Goal: Information Seeking & Learning: Learn about a topic

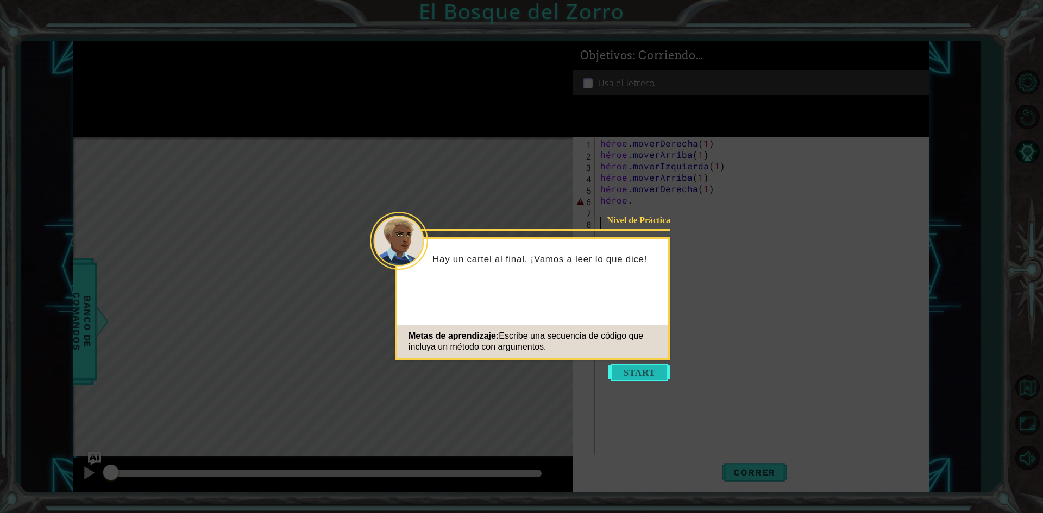
click at [649, 379] on button "Comenzar" at bounding box center [639, 372] width 62 height 17
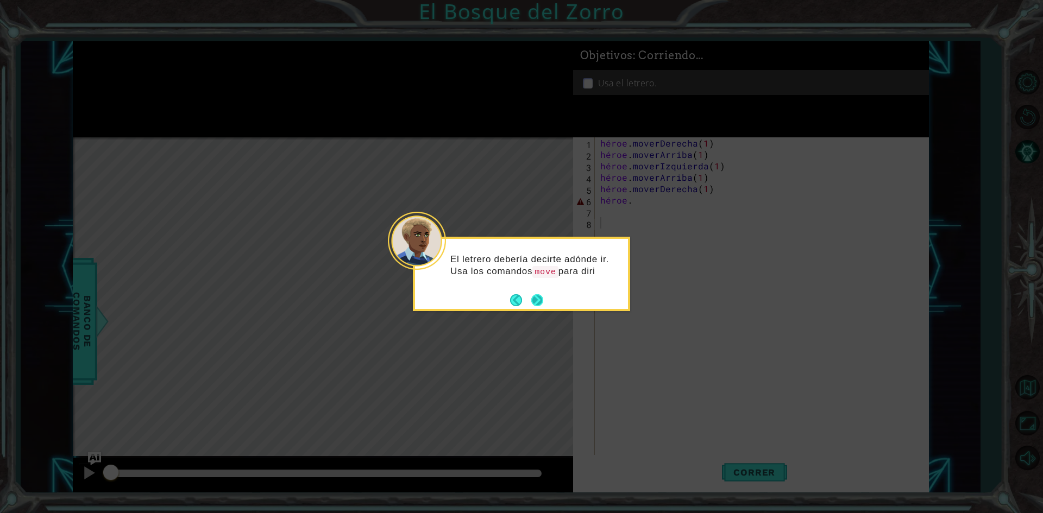
click at [539, 296] on button "Próximo" at bounding box center [537, 300] width 20 height 20
click at [539, 296] on button "Próximo" at bounding box center [536, 301] width 17 height 17
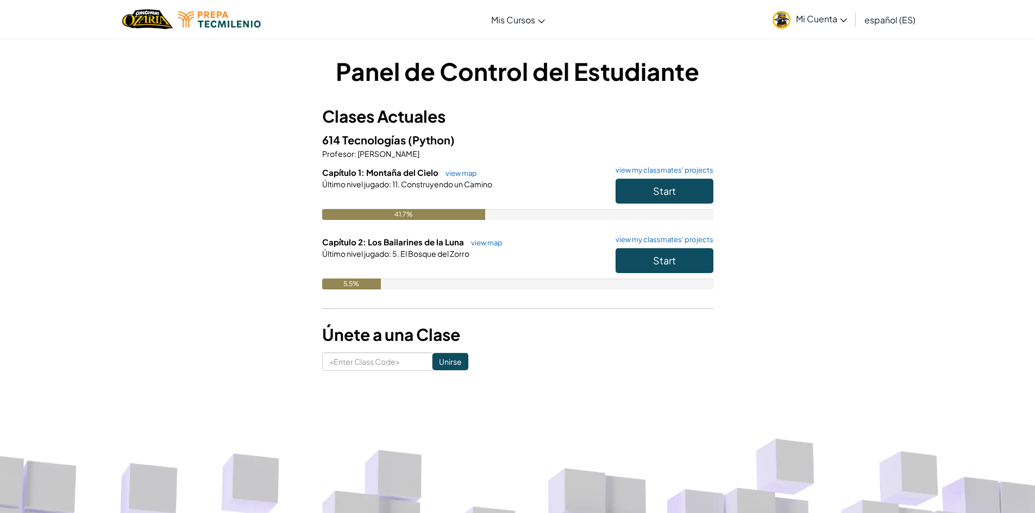
click at [882, 11] on link "español (ES)" at bounding box center [890, 19] width 62 height 29
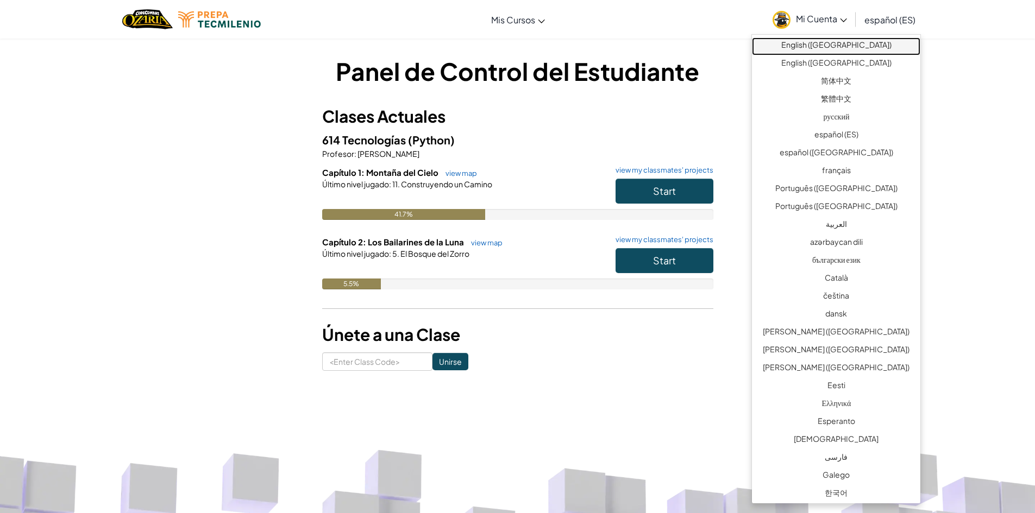
click at [868, 51] on link "English ([GEOGRAPHIC_DATA])" at bounding box center [836, 46] width 168 height 18
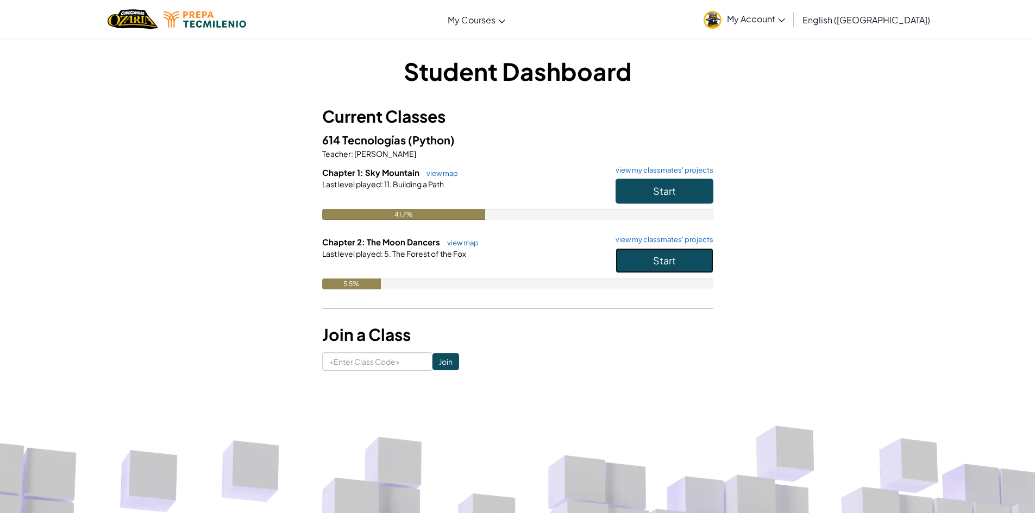
click at [670, 261] on span "Start" at bounding box center [664, 260] width 23 height 12
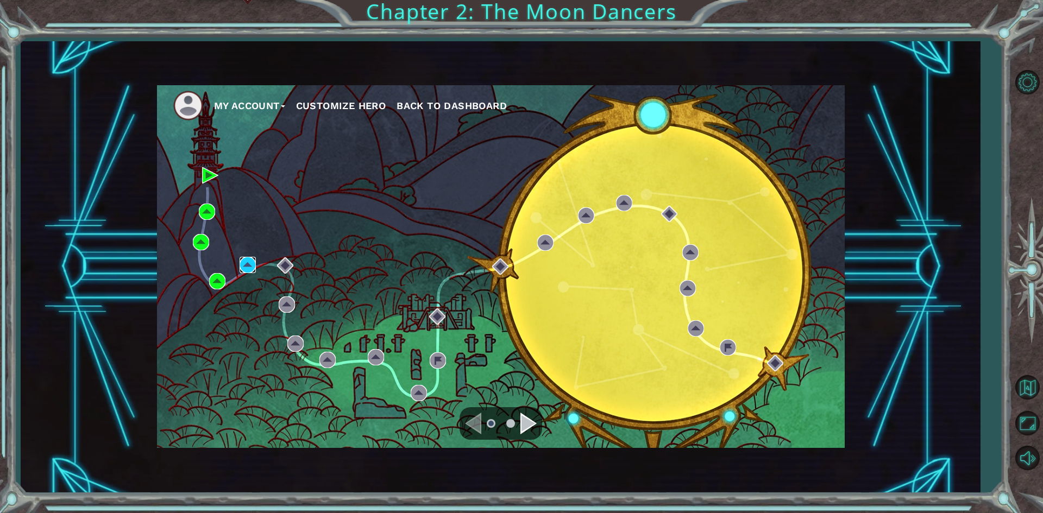
click at [255, 267] on img at bounding box center [247, 265] width 16 height 16
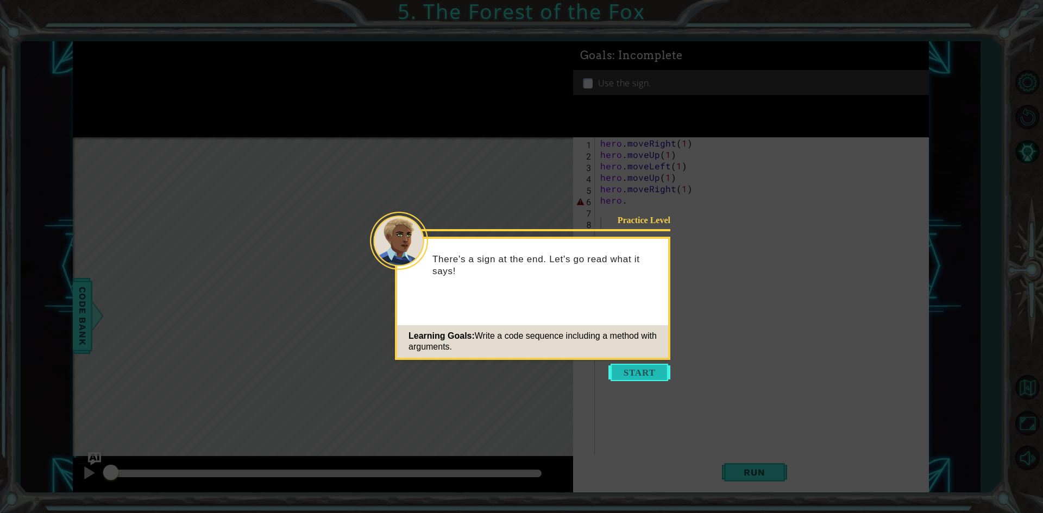
click at [639, 376] on button "Start" at bounding box center [639, 372] width 62 height 17
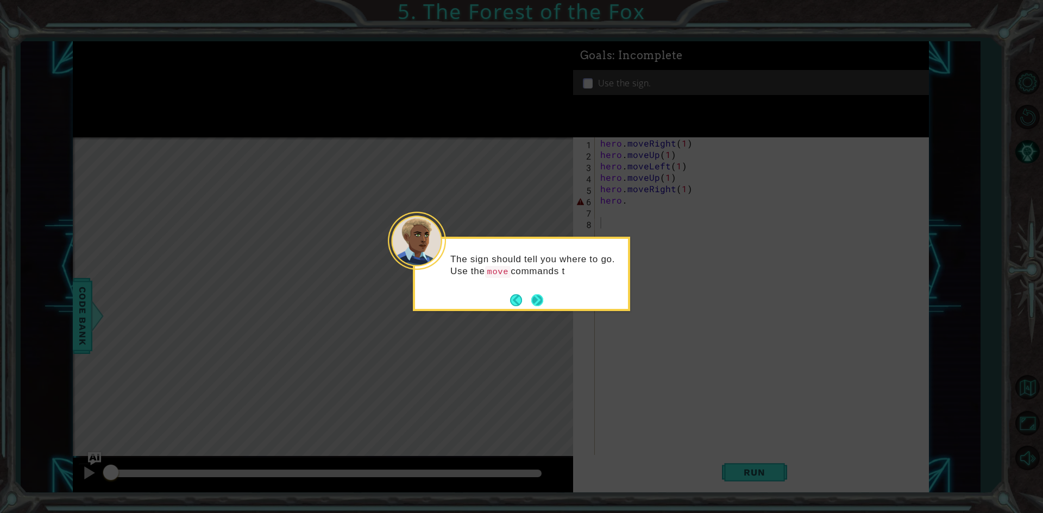
click at [532, 299] on button "Next" at bounding box center [537, 300] width 15 height 15
click at [532, 299] on button "Next" at bounding box center [537, 300] width 12 height 12
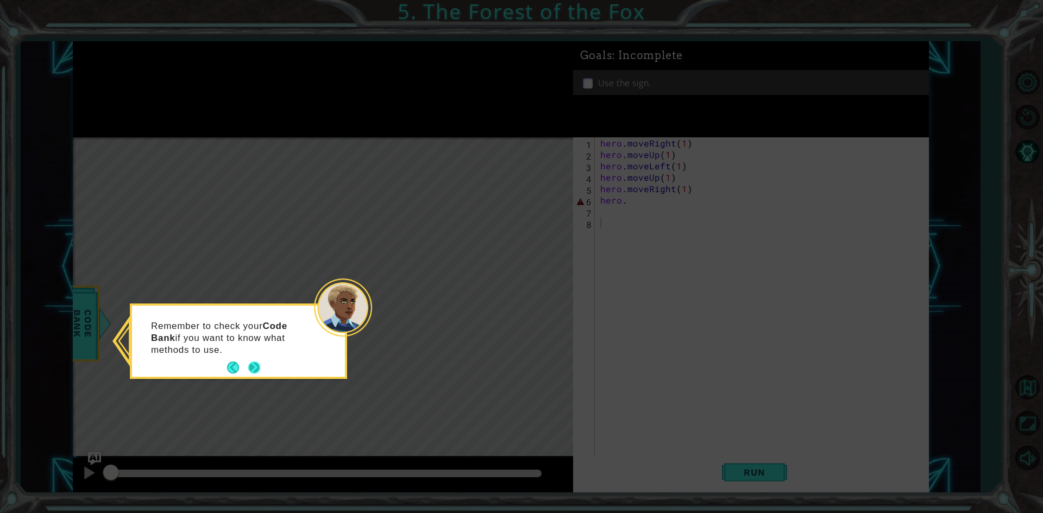
click at [257, 366] on button "Next" at bounding box center [254, 367] width 15 height 15
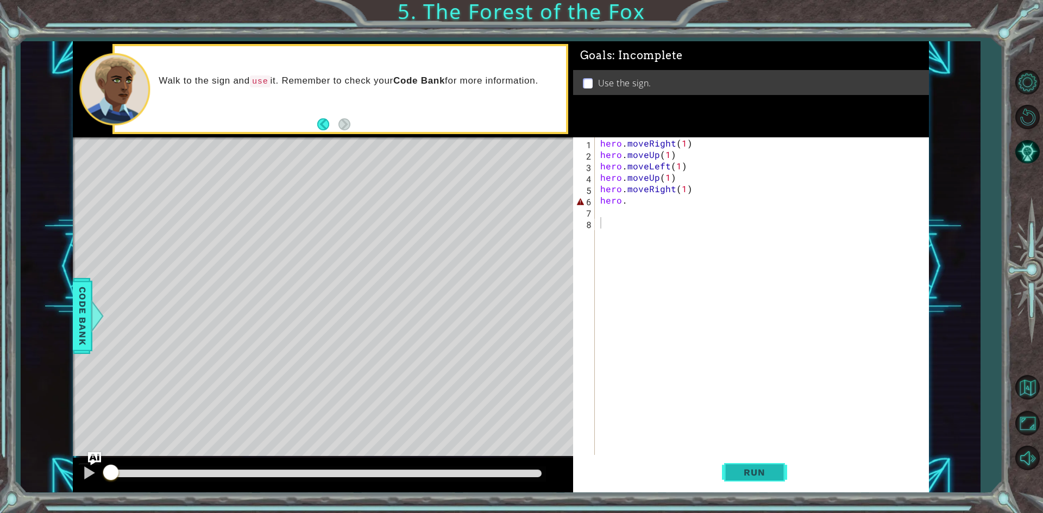
click at [759, 476] on span "Run" at bounding box center [754, 472] width 43 height 11
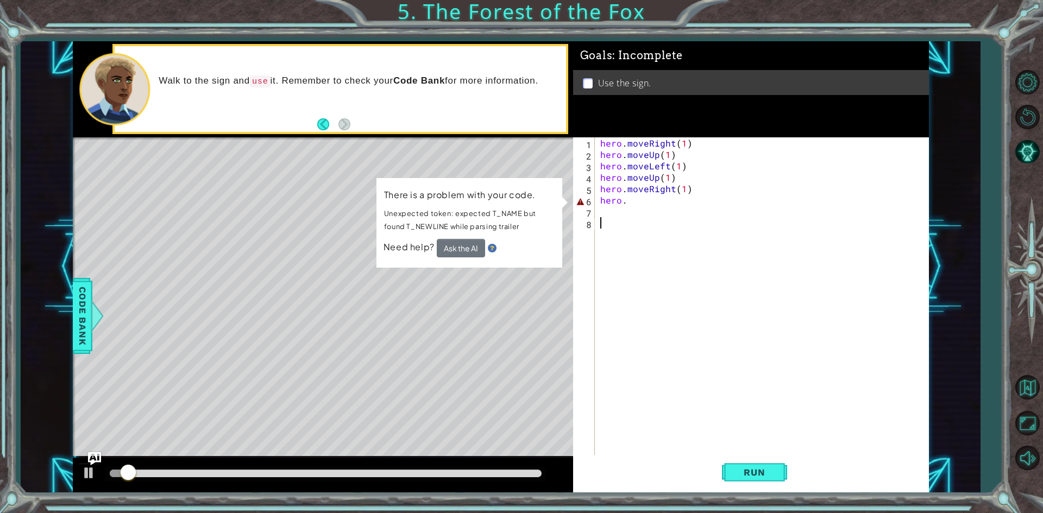
click at [615, 205] on div "hero . moveRight ( 1 ) hero . moveUp ( 1 ) hero . moveLeft ( 1 ) hero . moveUp …" at bounding box center [764, 308] width 332 height 342
type textarea "hero."
click at [623, 206] on div "hero . moveRight ( 1 ) hero . moveUp ( 1 ) hero . moveLeft ( 1 ) hero . moveUp …" at bounding box center [764, 308] width 332 height 342
click at [628, 200] on div "hero . moveRight ( 1 ) hero . moveUp ( 1 ) hero . moveLeft ( 1 ) hero . moveUp …" at bounding box center [764, 308] width 332 height 342
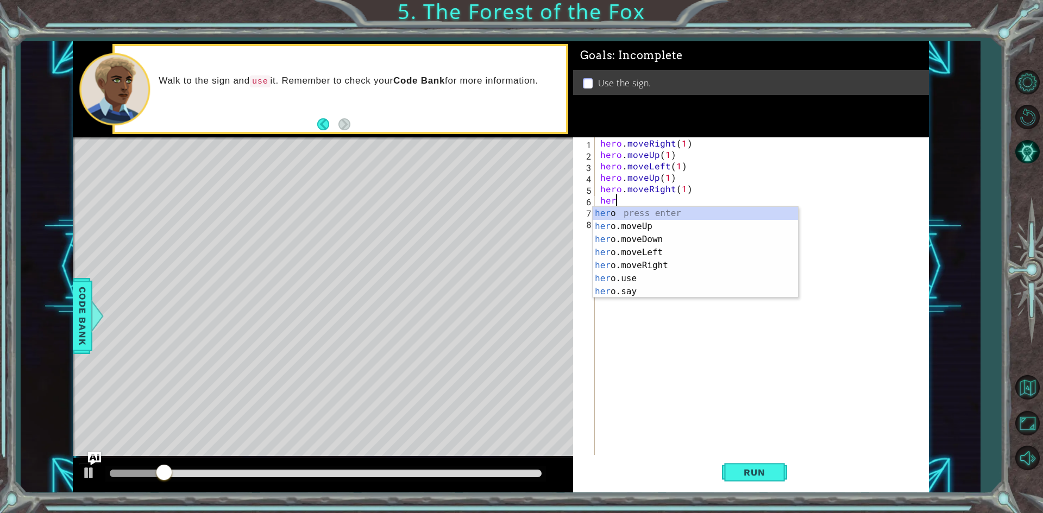
type textarea "h"
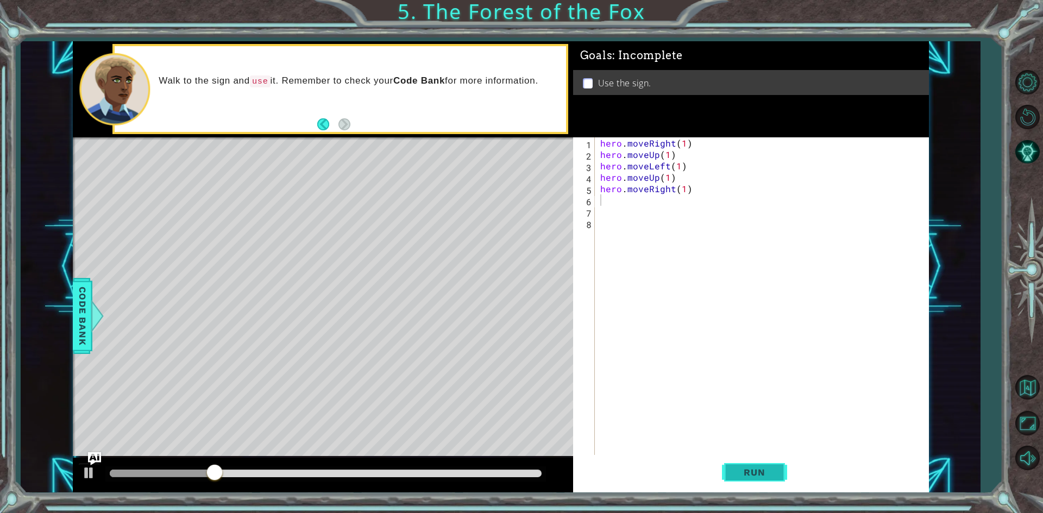
click at [781, 469] on button "Run" at bounding box center [754, 472] width 65 height 35
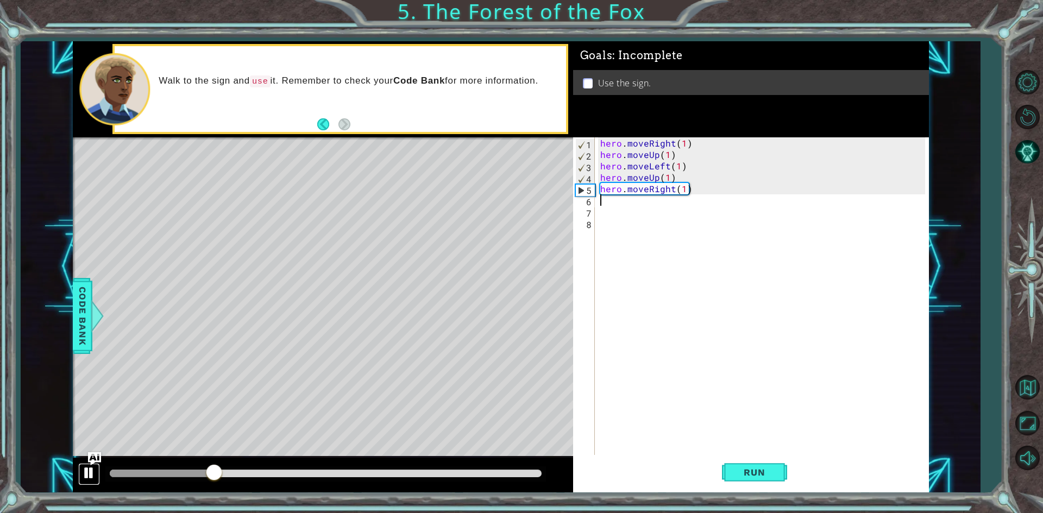
click at [94, 476] on div at bounding box center [89, 473] width 14 height 14
drag, startPoint x: 222, startPoint y: 471, endPoint x: 191, endPoint y: 475, distance: 31.8
click at [191, 475] on div at bounding box center [190, 474] width 20 height 20
click at [89, 330] on span "Code Bank" at bounding box center [82, 315] width 17 height 66
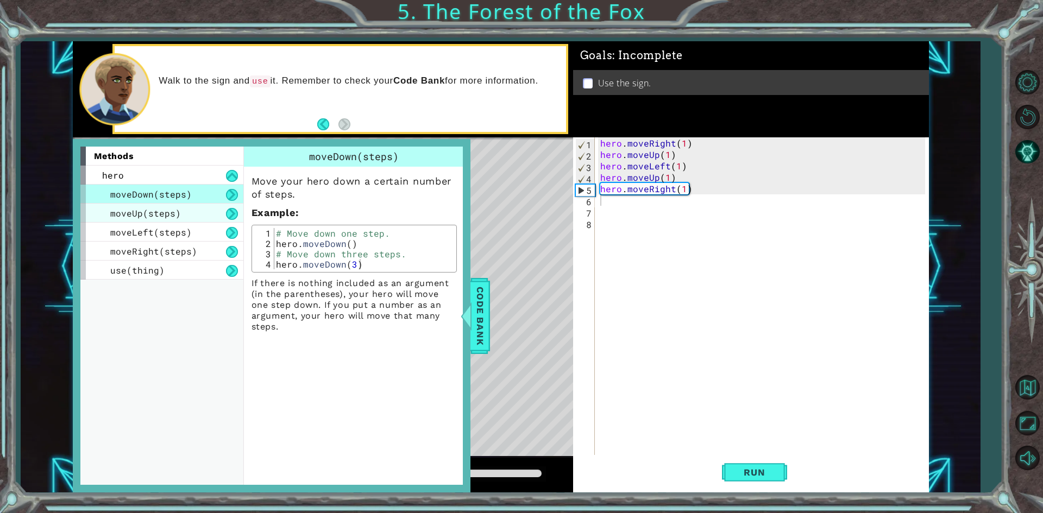
click at [175, 204] on div "moveUp(steps)" at bounding box center [161, 213] width 163 height 19
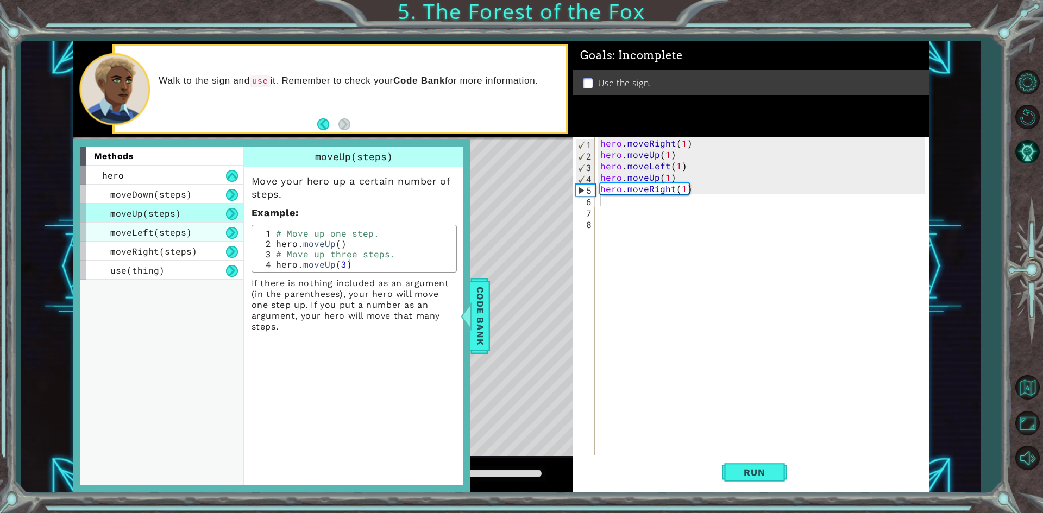
click at [174, 232] on span "moveLeft(steps)" at bounding box center [150, 231] width 81 height 11
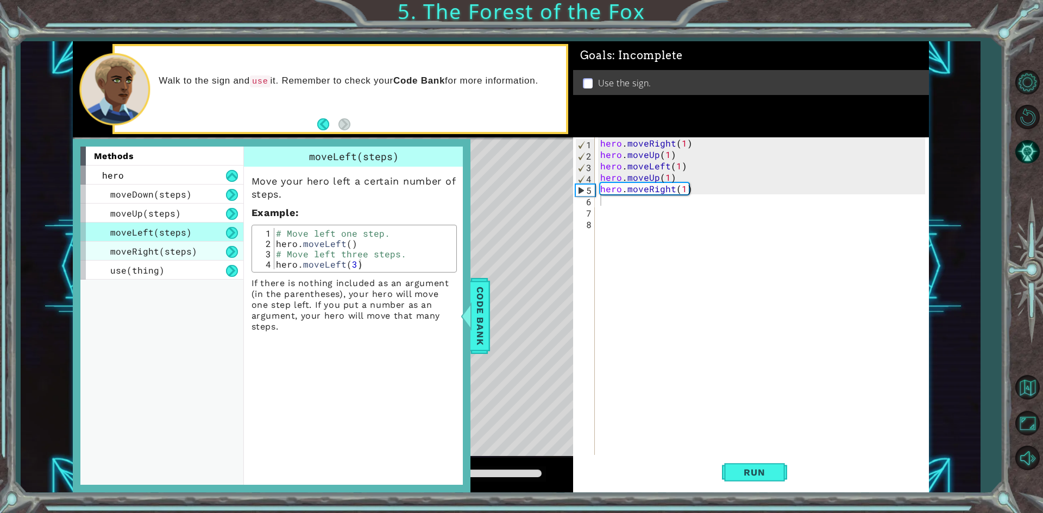
click at [168, 250] on span "moveRight(steps)" at bounding box center [153, 250] width 87 height 11
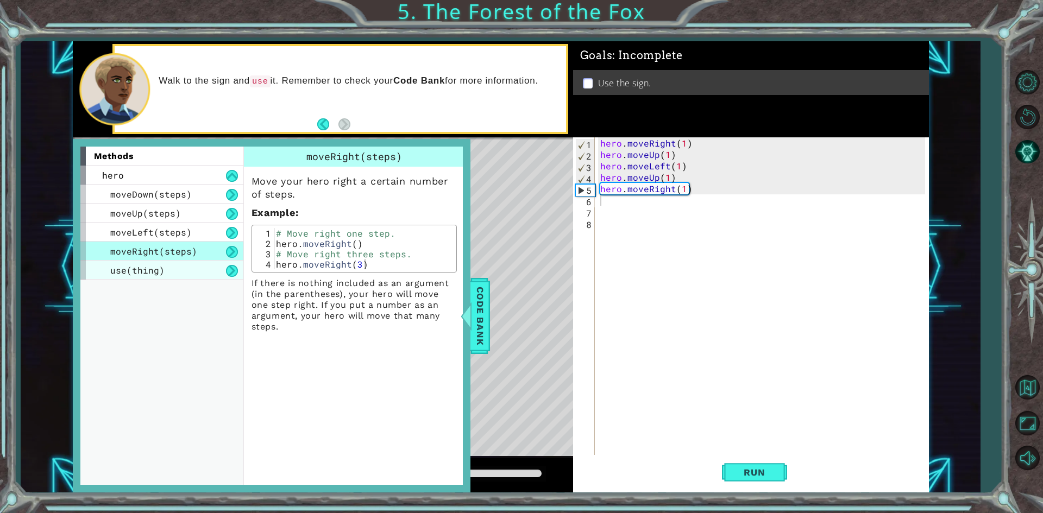
click at [171, 263] on div "use(thing)" at bounding box center [161, 270] width 163 height 19
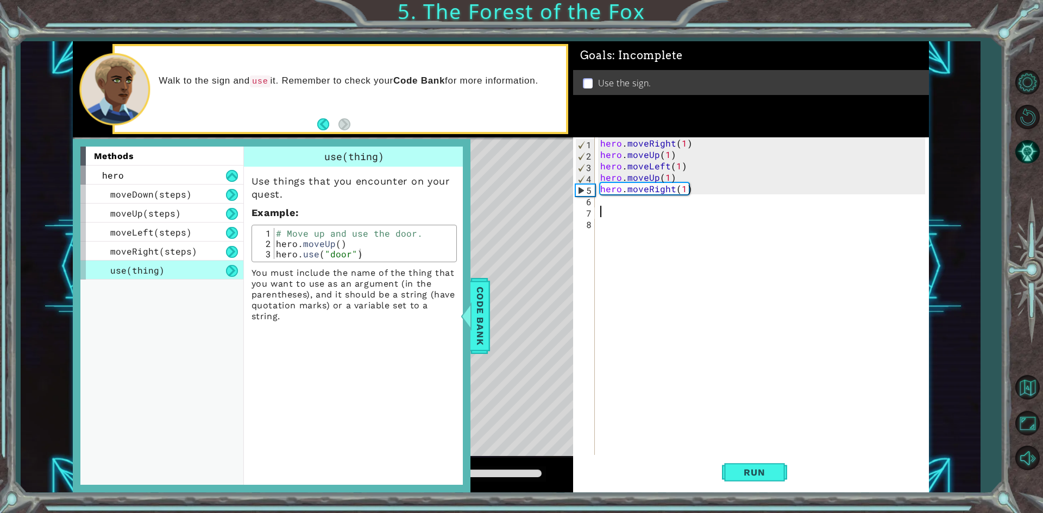
click at [606, 206] on div "hero . moveRight ( 1 ) hero . moveUp ( 1 ) hero . moveLeft ( 1 ) hero . moveUp …" at bounding box center [764, 308] width 332 height 342
click at [601, 200] on div "hero . moveRight ( 1 ) hero . moveUp ( 1 ) hero . moveLeft ( 1 ) hero . moveUp …" at bounding box center [764, 308] width 332 height 342
click at [614, 205] on div "hero . moveRight ( 1 ) hero . moveUp ( 1 ) hero . moveLeft ( 1 ) hero . moveUp …" at bounding box center [764, 308] width 332 height 342
type textarea "hero.use("door")"
click at [363, 256] on div "# Move up and use the door. hero . moveUp ( ) hero . use ( "door" )" at bounding box center [363, 254] width 179 height 52
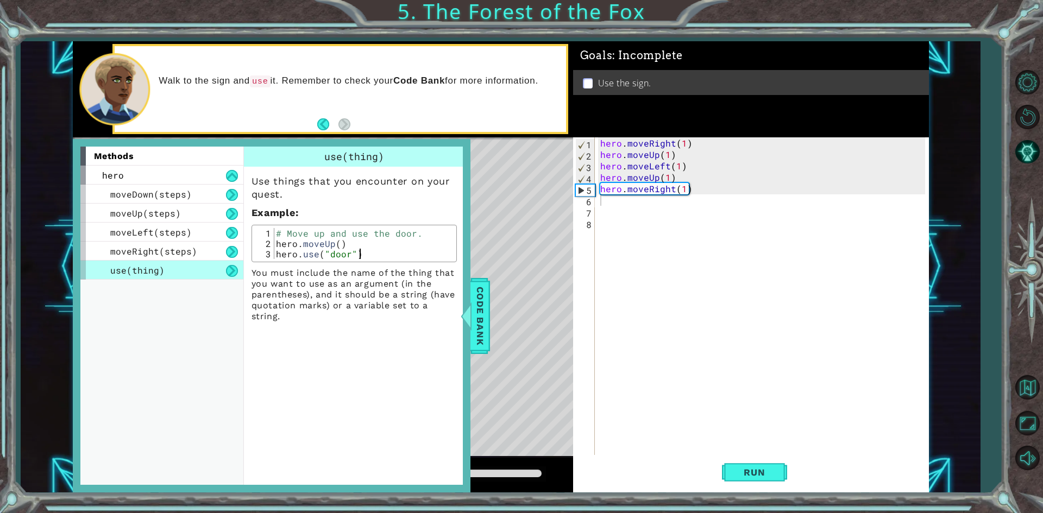
click at [598, 203] on div "hero . moveRight ( 1 ) hero . moveUp ( 1 ) hero . moveLeft ( 1 ) hero . moveUp …" at bounding box center [764, 308] width 332 height 342
click at [480, 294] on span "Code Bank" at bounding box center [479, 315] width 17 height 66
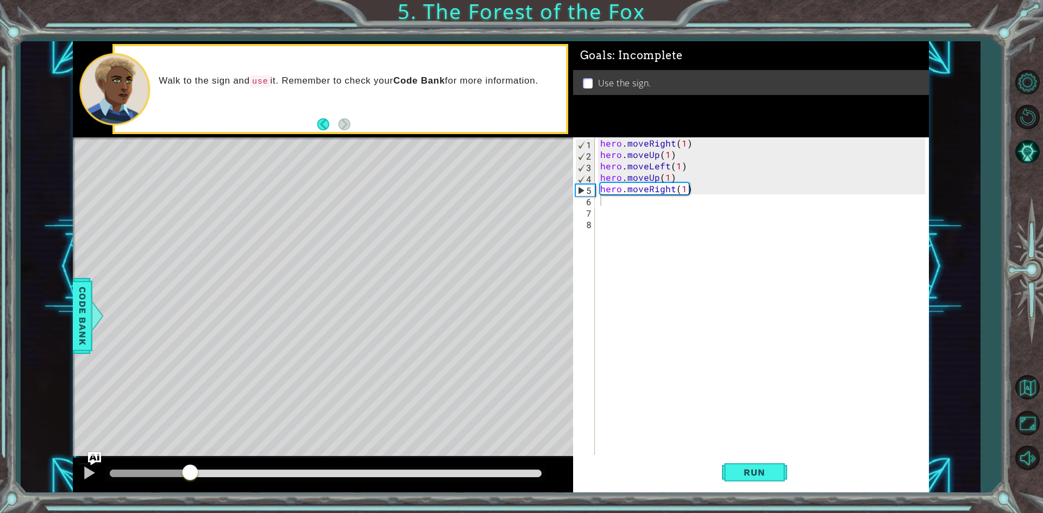
click at [607, 204] on div "hero . moveRight ( 1 ) hero . moveUp ( 1 ) hero . moveLeft ( 1 ) hero . moveUp …" at bounding box center [764, 308] width 332 height 342
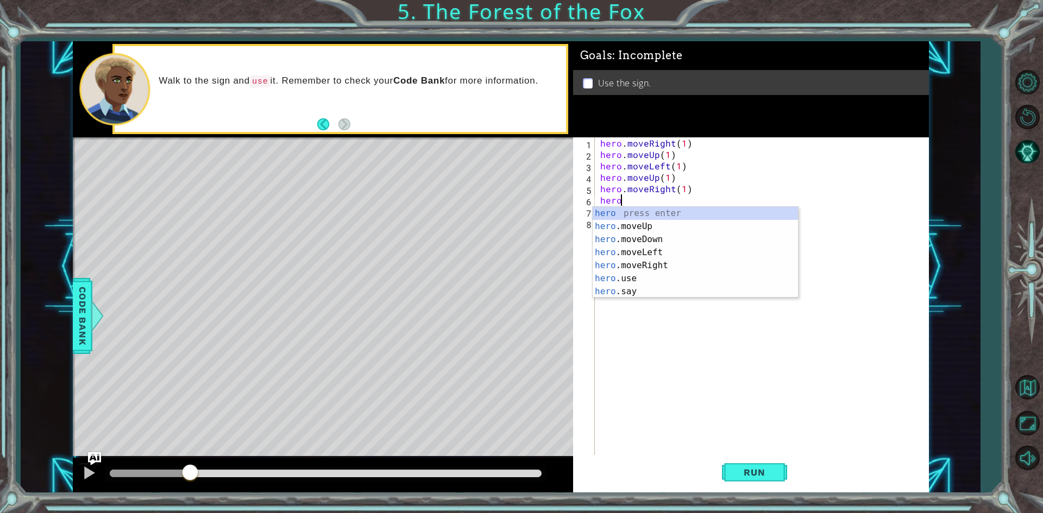
scroll to position [0, 1]
click at [663, 250] on div "hero. moveUp press enter hero. moveDown press enter hero. moveLeft press enter …" at bounding box center [694, 259] width 205 height 104
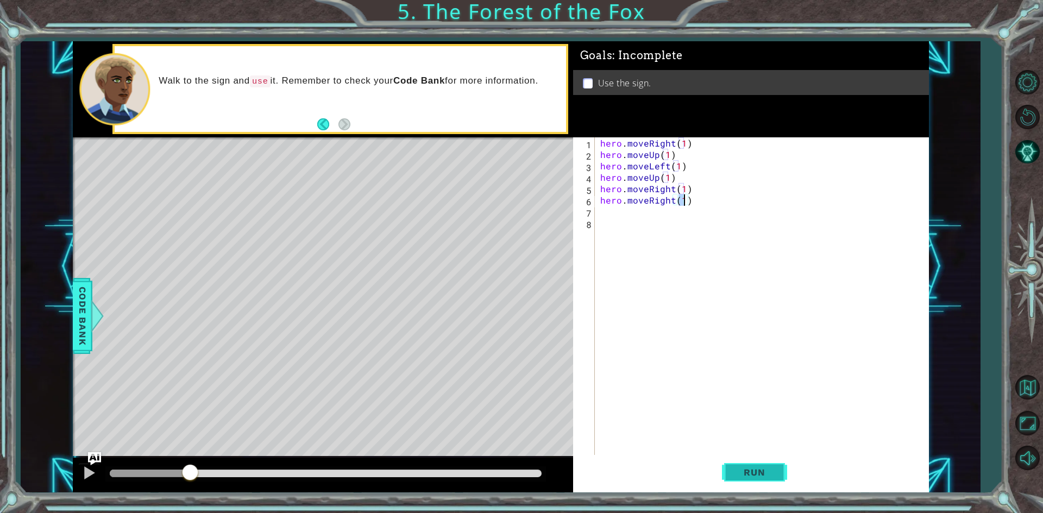
type textarea "hero.moveRight(1)"
click at [755, 464] on button "Run" at bounding box center [754, 472] width 65 height 35
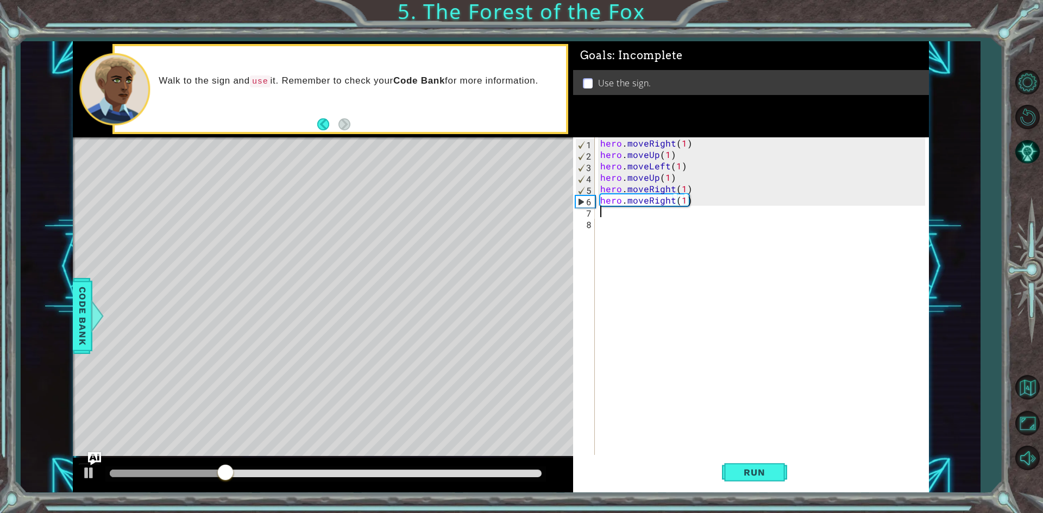
click at [601, 213] on div "hero . moveRight ( 1 ) hero . moveUp ( 1 ) hero . moveLeft ( 1 ) hero . moveUp …" at bounding box center [764, 308] width 332 height 342
click at [94, 471] on div at bounding box center [89, 473] width 14 height 14
click at [88, 330] on span "Code Bank" at bounding box center [82, 315] width 17 height 66
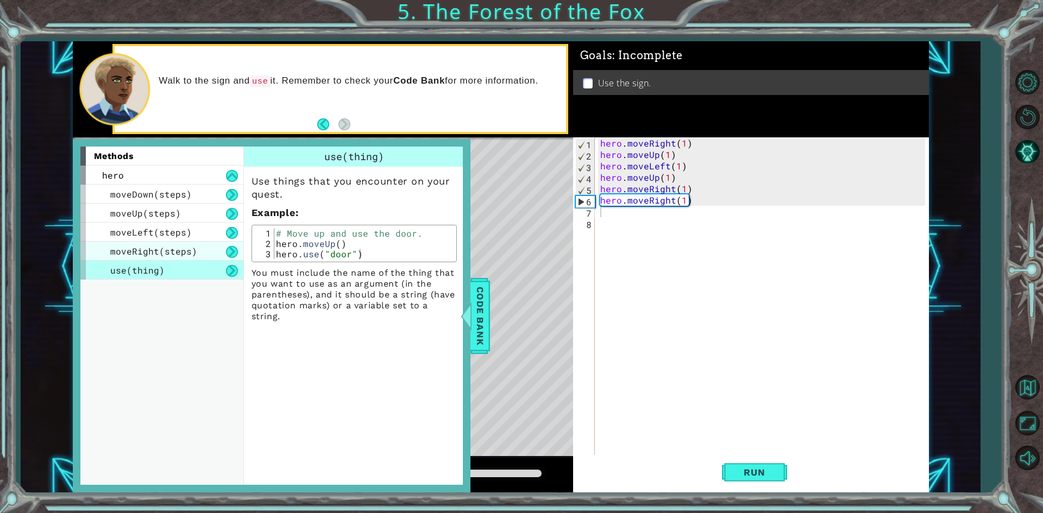
click at [171, 246] on span "moveRight(steps)" at bounding box center [153, 250] width 87 height 11
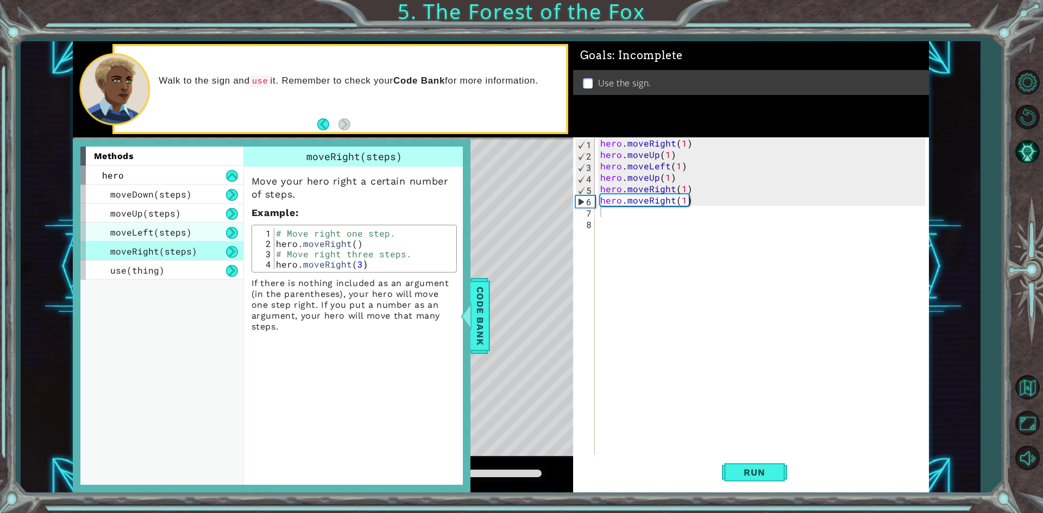
click at [188, 228] on div "moveLeft(steps)" at bounding box center [161, 232] width 163 height 19
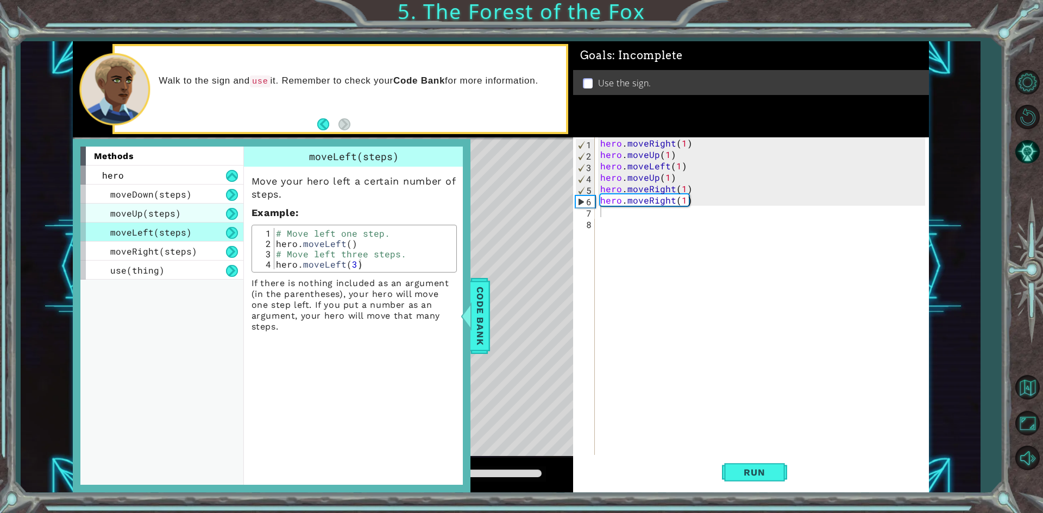
click at [187, 215] on div "moveUp(steps)" at bounding box center [161, 213] width 163 height 19
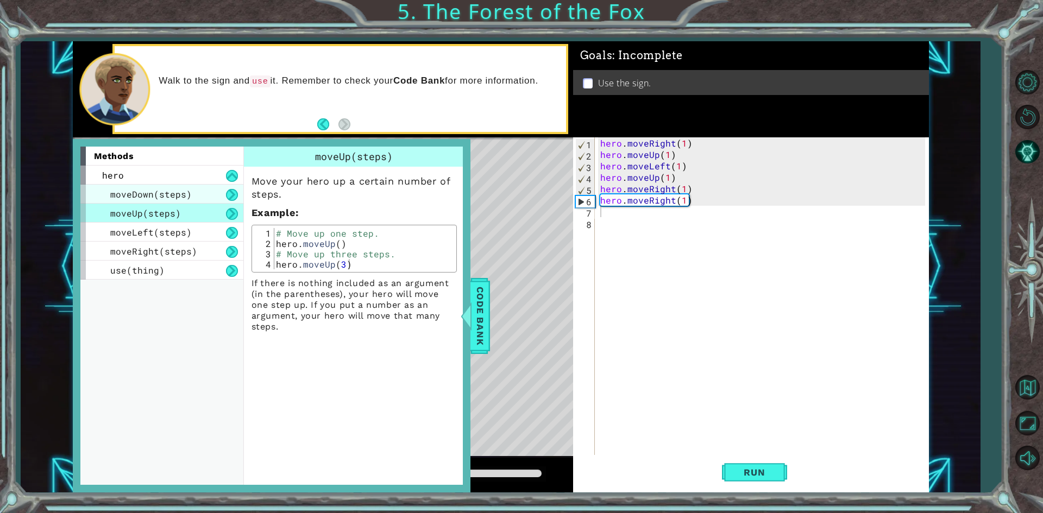
click at [203, 194] on div "moveDown(steps)" at bounding box center [161, 194] width 163 height 19
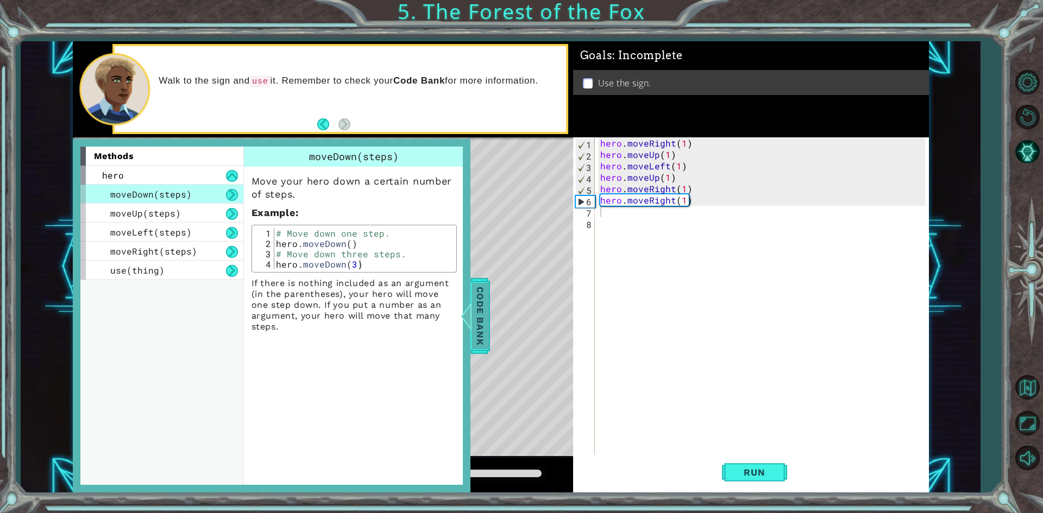
click at [476, 317] on span "Code Bank" at bounding box center [479, 315] width 17 height 66
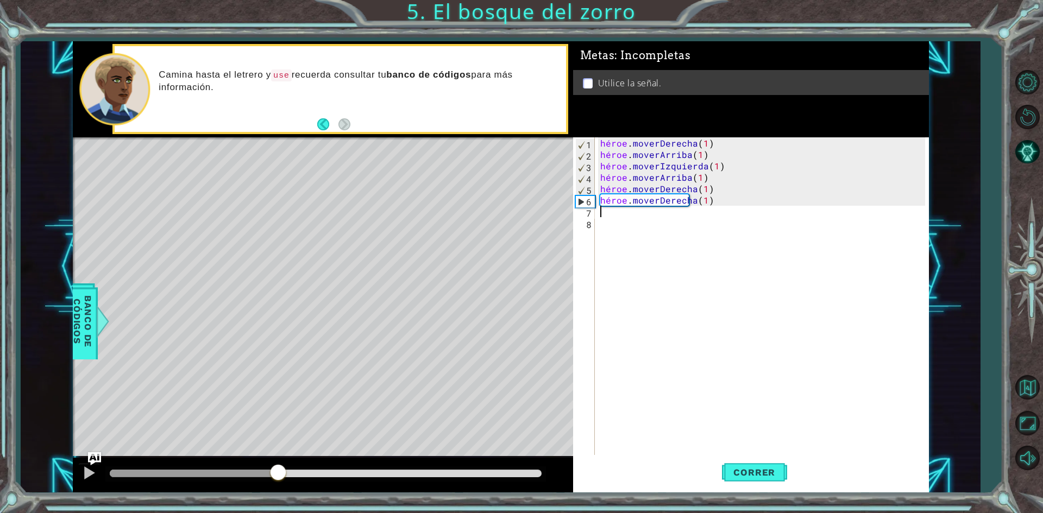
click at [603, 216] on div "héroe . moverDerecha ( 1 ) héroe . moverArriba ( 1 ) héroe . moverIzquierda ( 1…" at bounding box center [764, 308] width 332 height 342
click at [104, 321] on div at bounding box center [103, 321] width 14 height 33
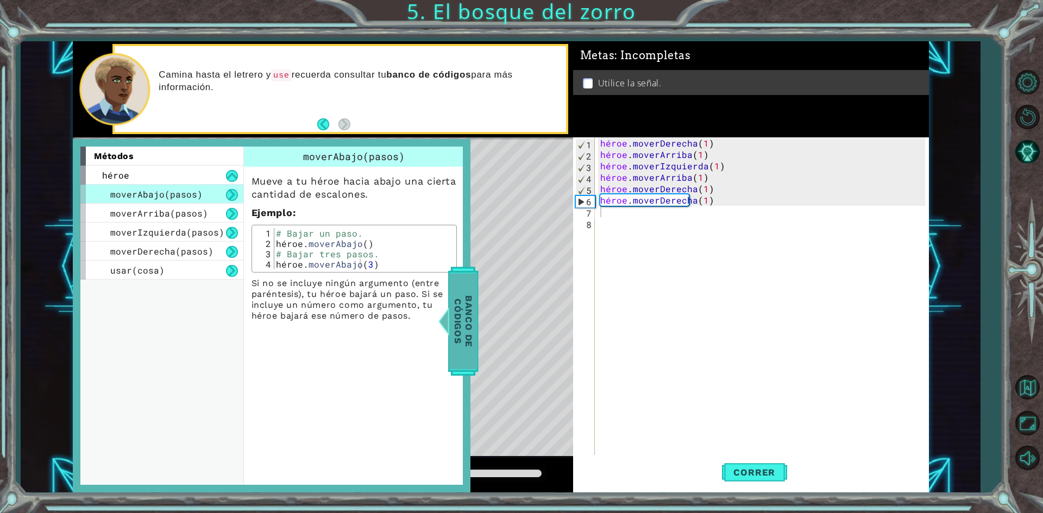
click at [453, 311] on font "Banco de códigos" at bounding box center [463, 321] width 22 height 52
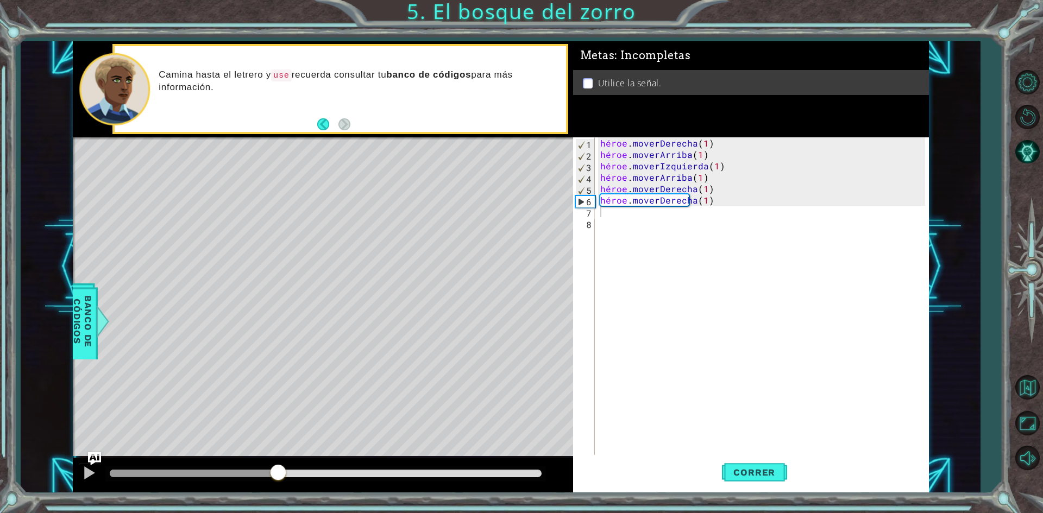
click at [604, 215] on div "héroe . moverDerecha ( 1 ) héroe . moverArriba ( 1 ) héroe . moverIzquierda ( 1…" at bounding box center [764, 308] width 332 height 342
click at [86, 329] on font "Banco de códigos" at bounding box center [83, 321] width 22 height 52
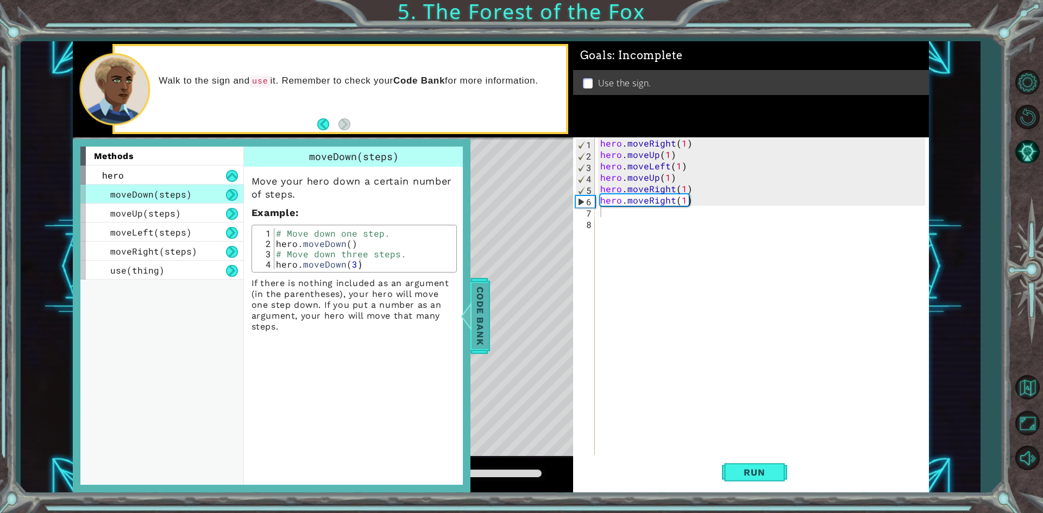
click at [476, 312] on span "Code Bank" at bounding box center [479, 315] width 17 height 66
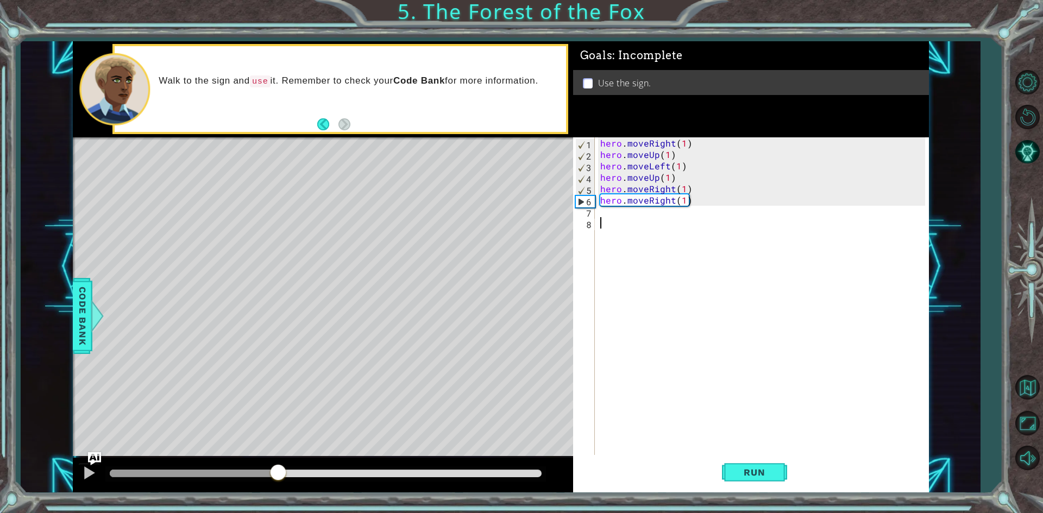
click at [615, 223] on div "hero . moveRight ( 1 ) hero . moveUp ( 1 ) hero . moveLeft ( 1 ) hero . moveUp …" at bounding box center [764, 308] width 332 height 342
click at [603, 209] on div "hero . moveRight ( 1 ) hero . moveUp ( 1 ) hero . moveLeft ( 1 ) hero . moveUp …" at bounding box center [764, 308] width 332 height 342
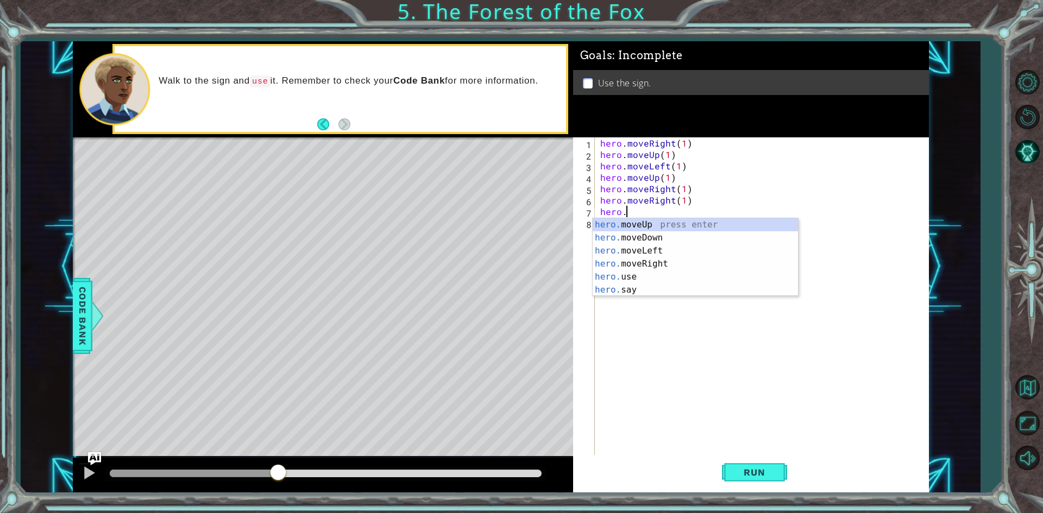
scroll to position [0, 1]
click at [655, 232] on div "hero. moveUp press enter hero. moveDown press enter hero. moveLeft press enter …" at bounding box center [694, 270] width 205 height 104
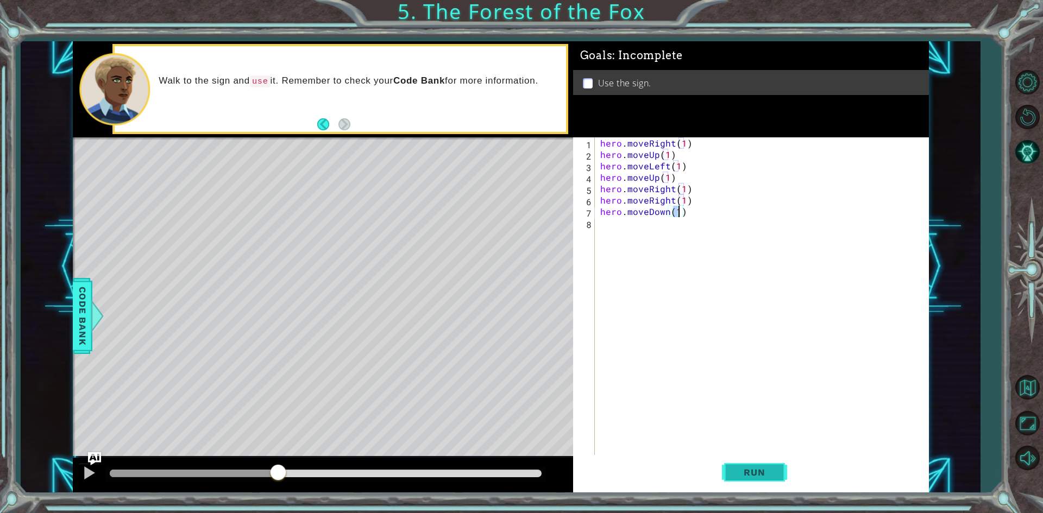
type textarea "hero.moveDown(1)"
click at [749, 477] on span "Run" at bounding box center [754, 472] width 43 height 11
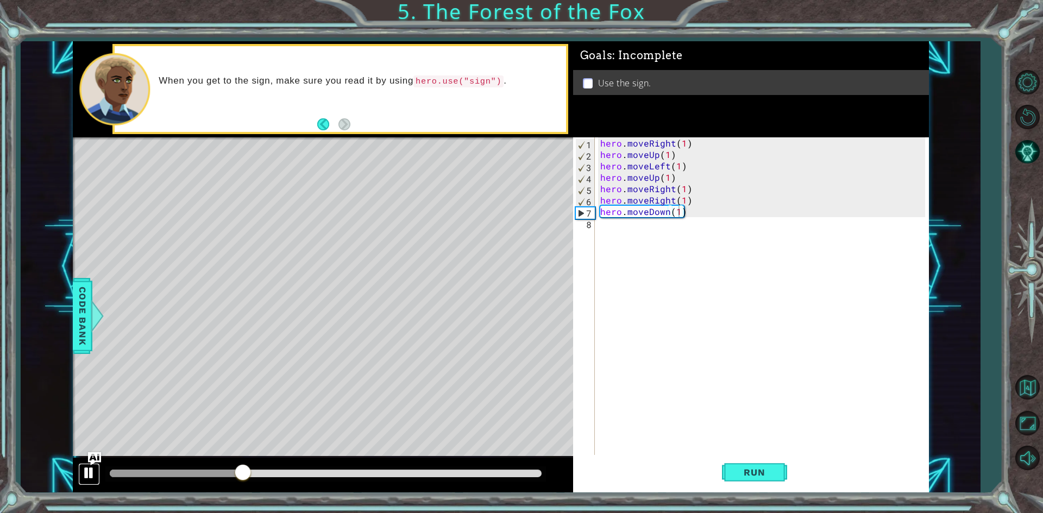
click at [88, 471] on div at bounding box center [89, 473] width 14 height 14
drag, startPoint x: 814, startPoint y: 477, endPoint x: 824, endPoint y: 478, distance: 10.3
click at [824, 478] on div "Run" at bounding box center [754, 472] width 356 height 35
drag, startPoint x: 790, startPoint y: 452, endPoint x: 792, endPoint y: 475, distance: 22.4
click at [792, 472] on div "hero.moveDown(1) 1 2 3 4 5 6 7 8 hero . moveRight ( 1 ) hero . moveUp ( 1 ) her…" at bounding box center [751, 314] width 356 height 355
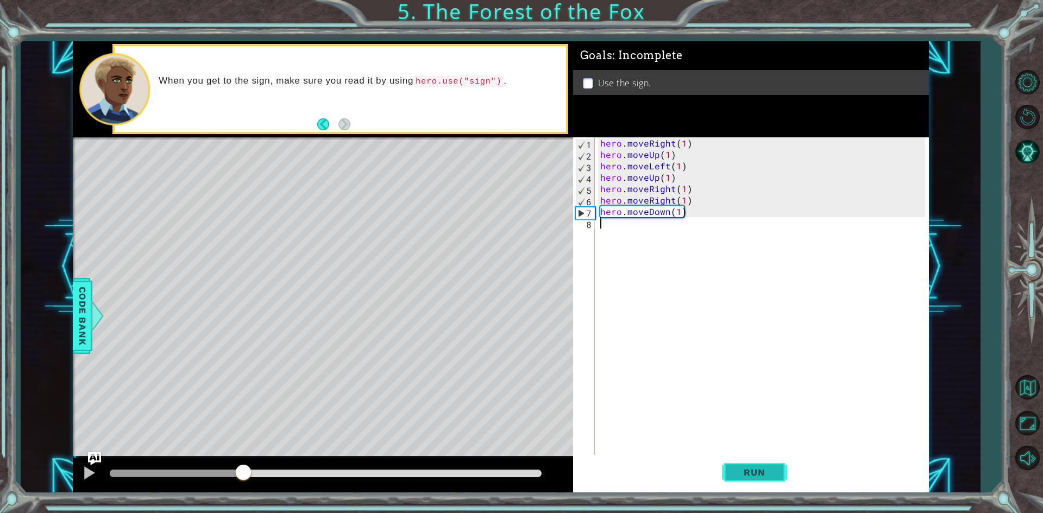
scroll to position [0, 0]
drag, startPoint x: 727, startPoint y: 458, endPoint x: 726, endPoint y: 464, distance: 6.1
click at [726, 464] on button "Run" at bounding box center [754, 472] width 65 height 35
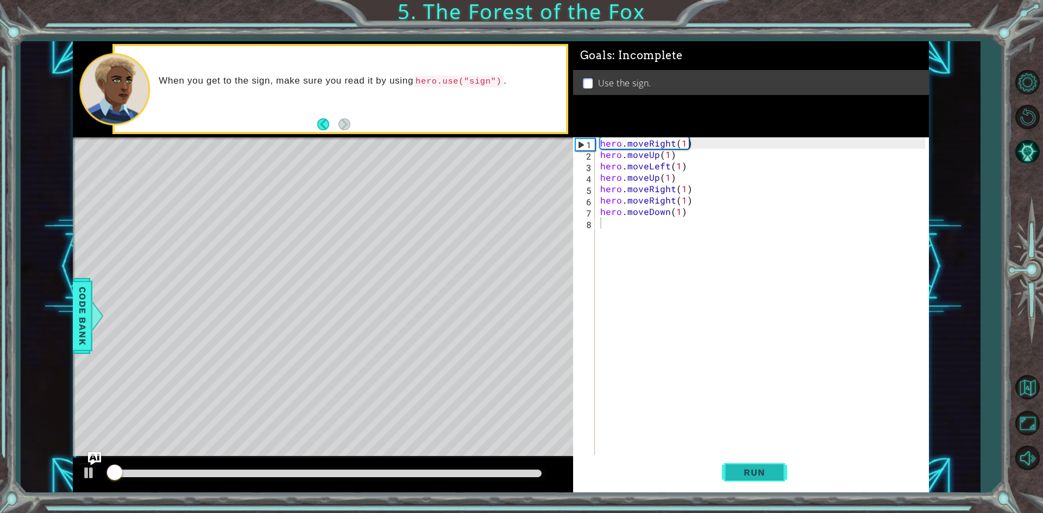
click at [723, 464] on button "Run" at bounding box center [754, 472] width 65 height 35
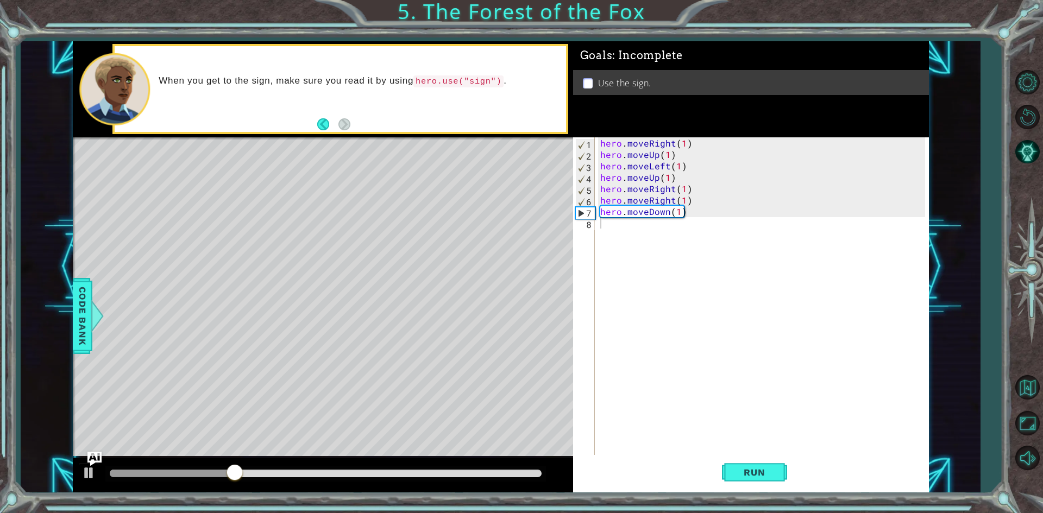
click at [89, 463] on img "Ask AI" at bounding box center [94, 459] width 14 height 14
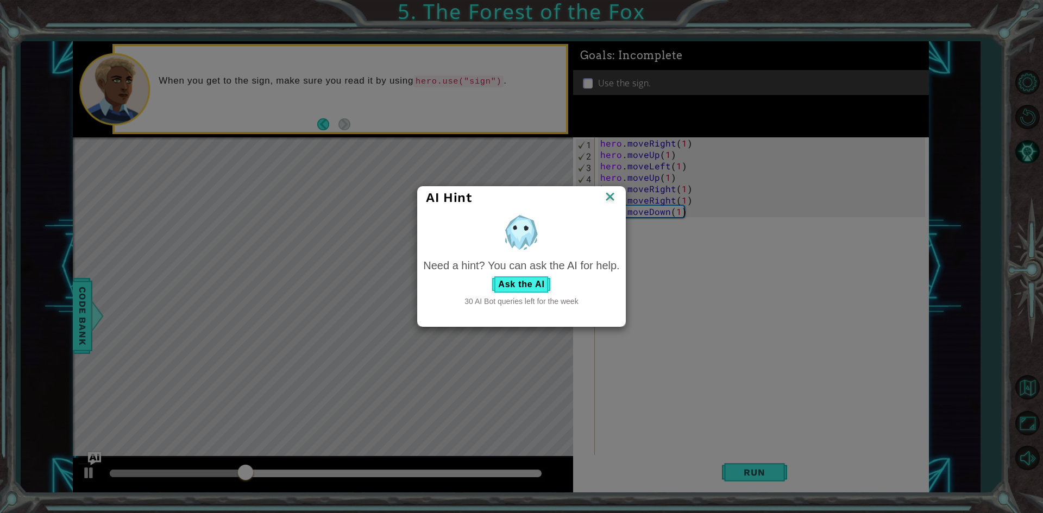
click at [236, 330] on div "AI Hint Need a hint? You can ask the AI for help. Ask the AI 30 AI Bot queries …" at bounding box center [521, 256] width 1043 height 513
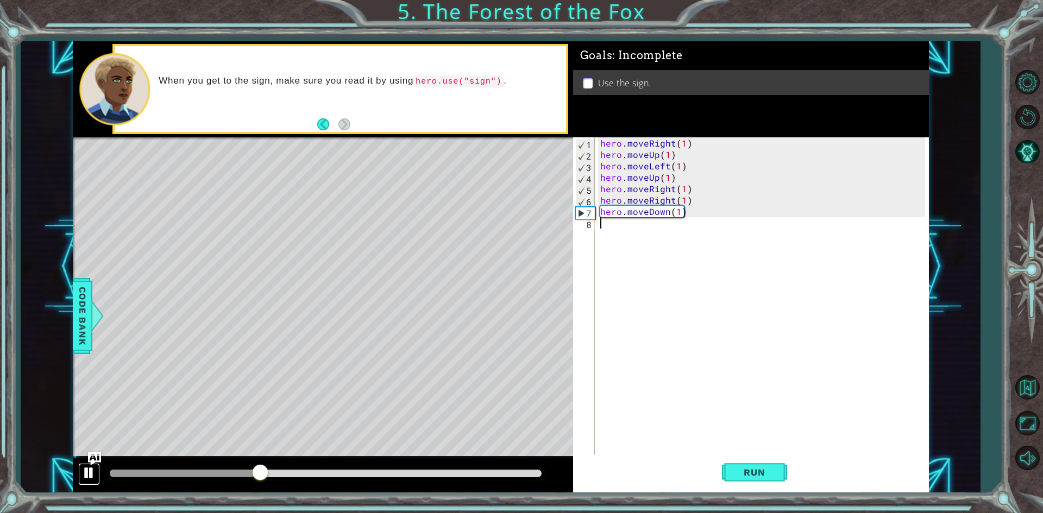
click at [84, 473] on div at bounding box center [89, 473] width 14 height 14
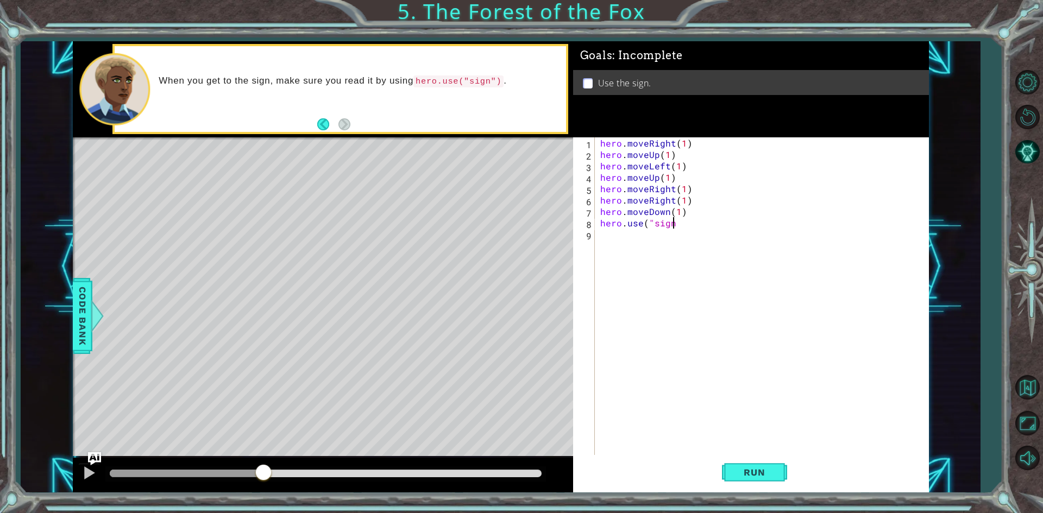
scroll to position [0, 4]
type textarea "hero.use("sign")"
click at [743, 468] on span "Run" at bounding box center [754, 472] width 43 height 11
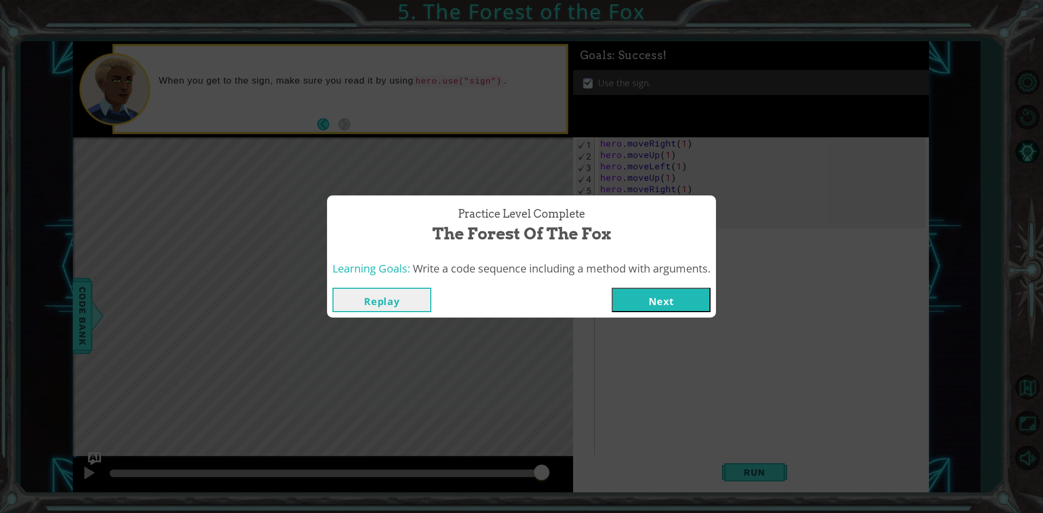
click at [700, 304] on button "Next" at bounding box center [661, 300] width 99 height 24
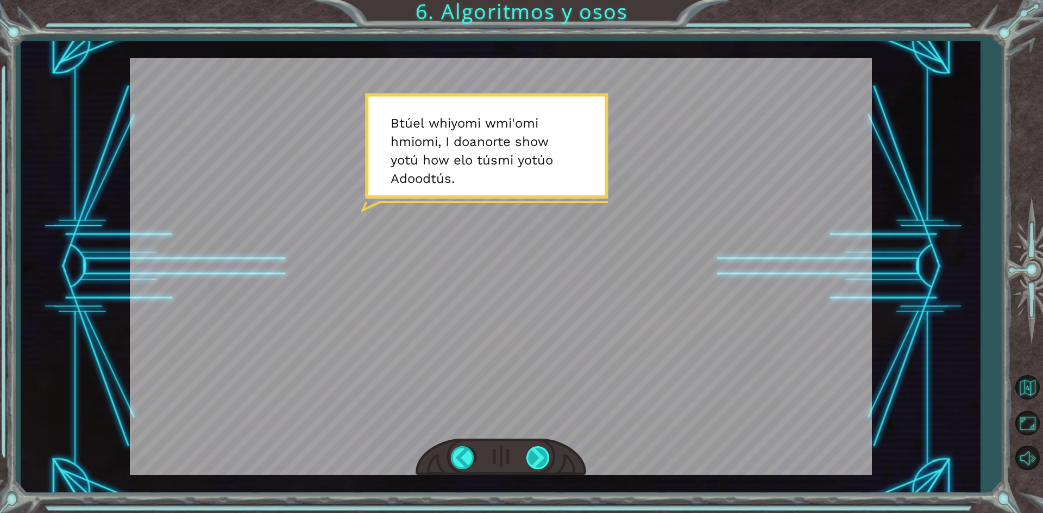
click at [528, 463] on div at bounding box center [538, 457] width 24 height 22
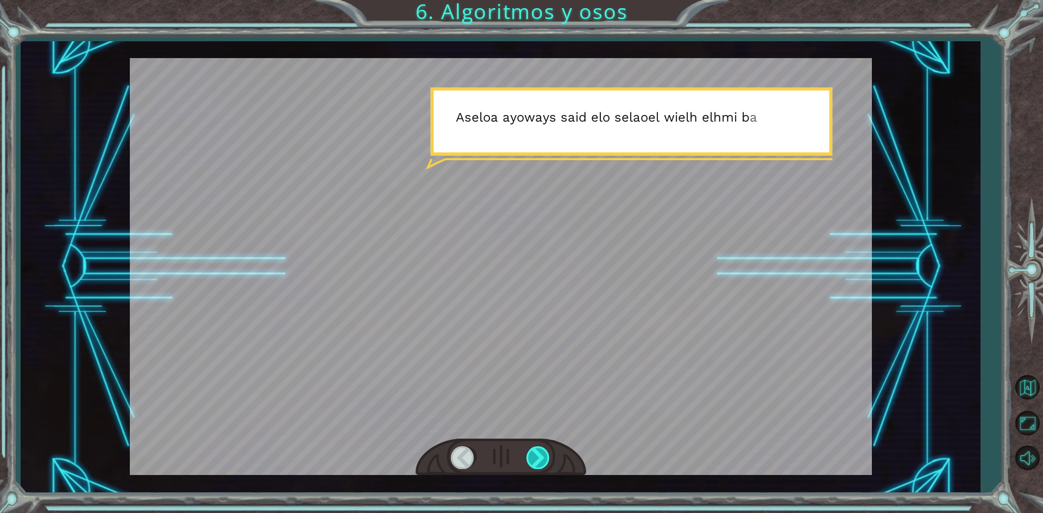
click at [528, 463] on div at bounding box center [538, 457] width 24 height 22
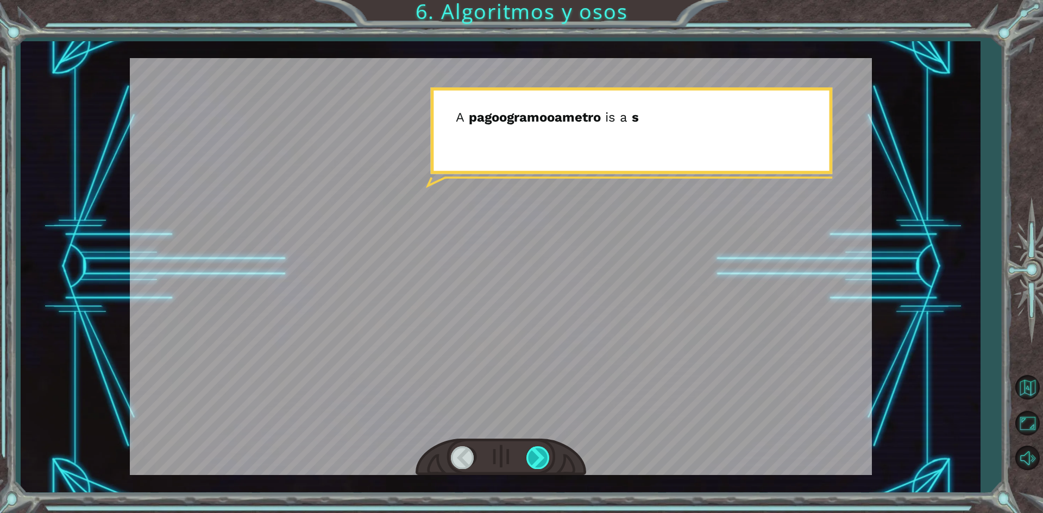
click at [528, 463] on div at bounding box center [538, 457] width 24 height 22
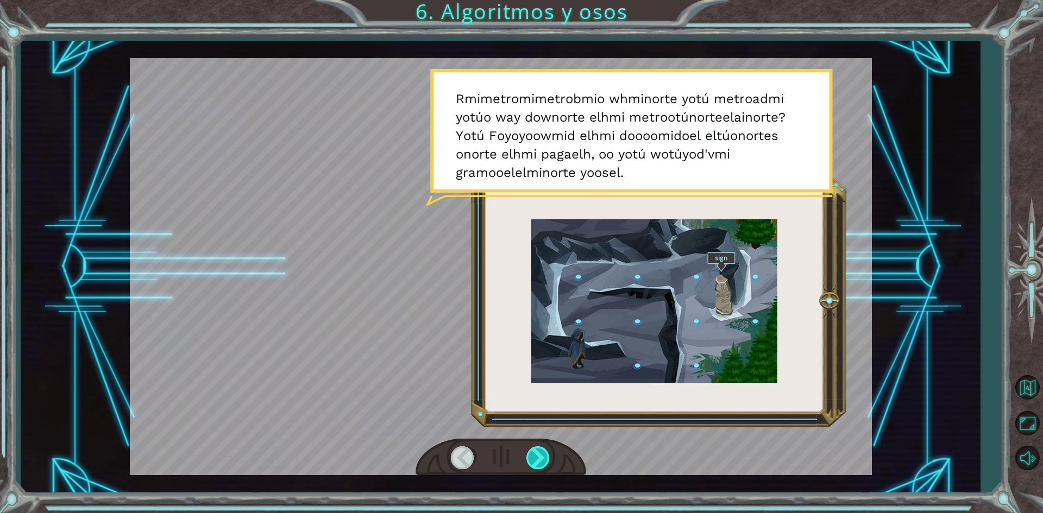
click at [528, 463] on div at bounding box center [538, 457] width 24 height 22
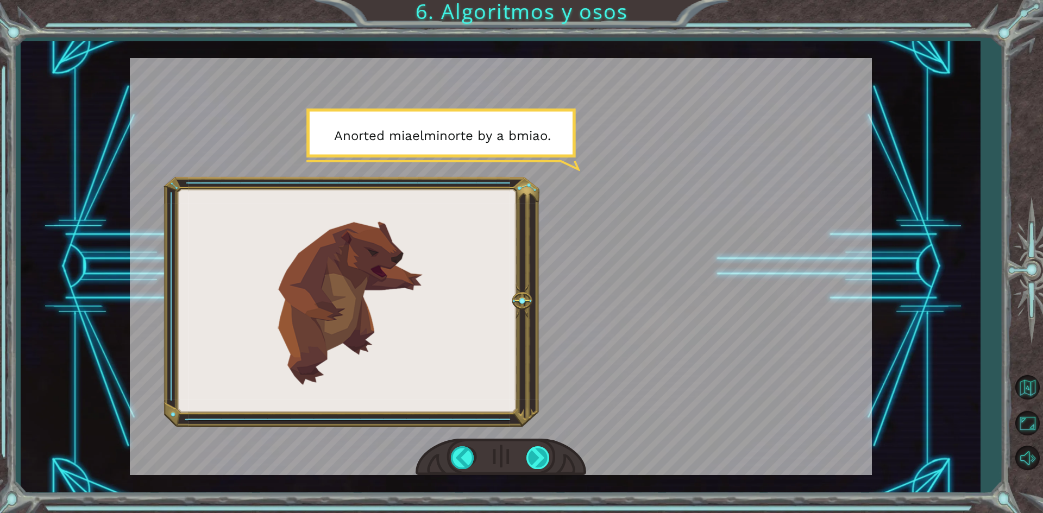
click at [538, 459] on div at bounding box center [538, 457] width 24 height 22
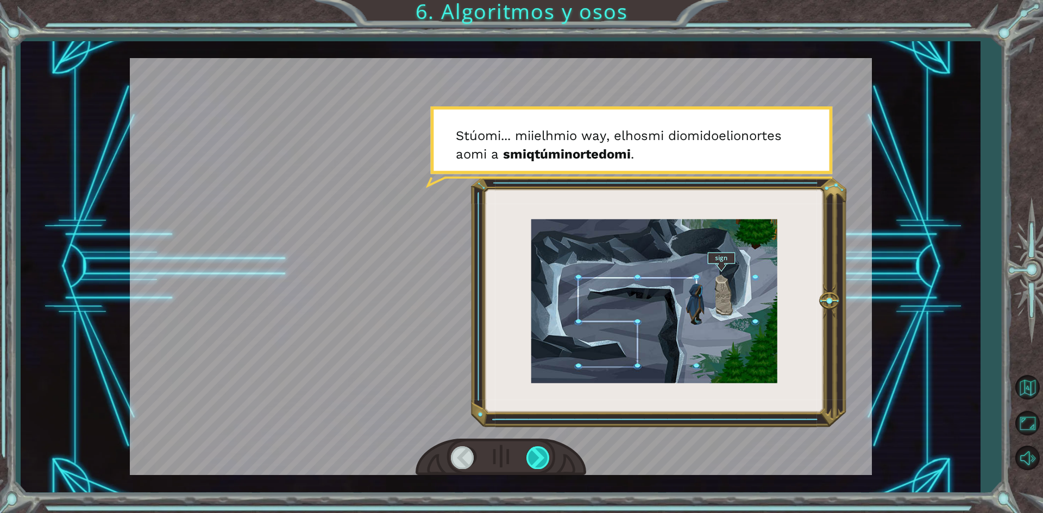
click at [538, 459] on div at bounding box center [538, 457] width 24 height 22
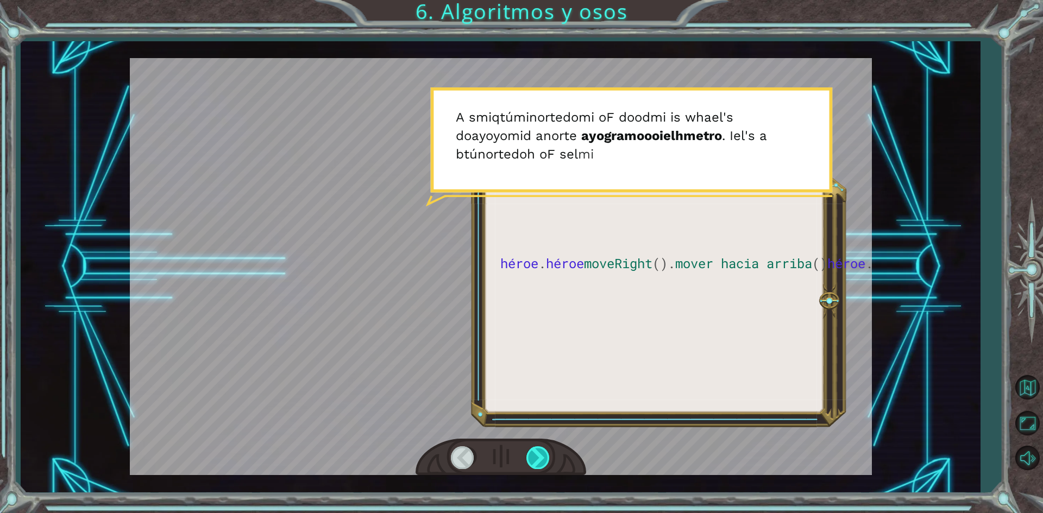
click at [538, 459] on div at bounding box center [538, 457] width 24 height 22
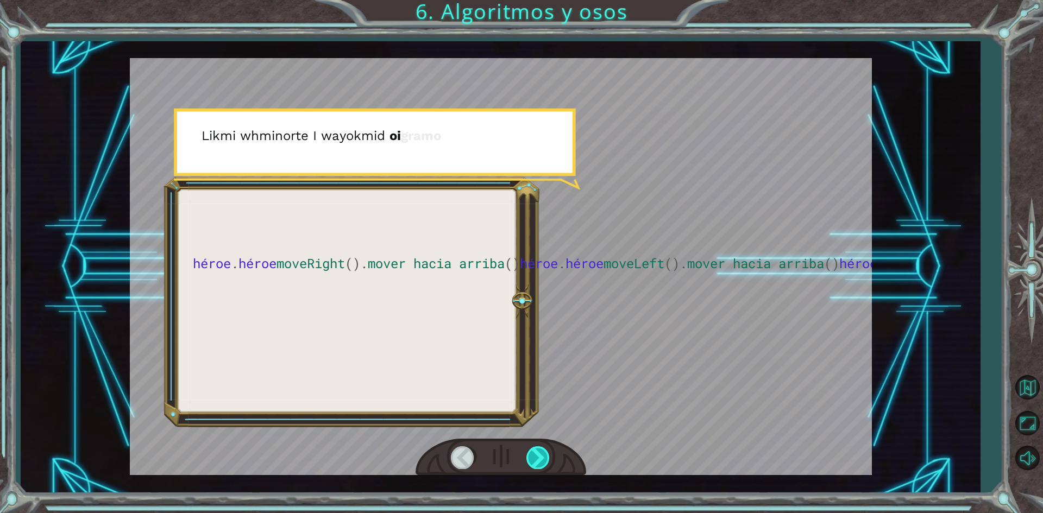
click at [538, 459] on div at bounding box center [538, 457] width 24 height 22
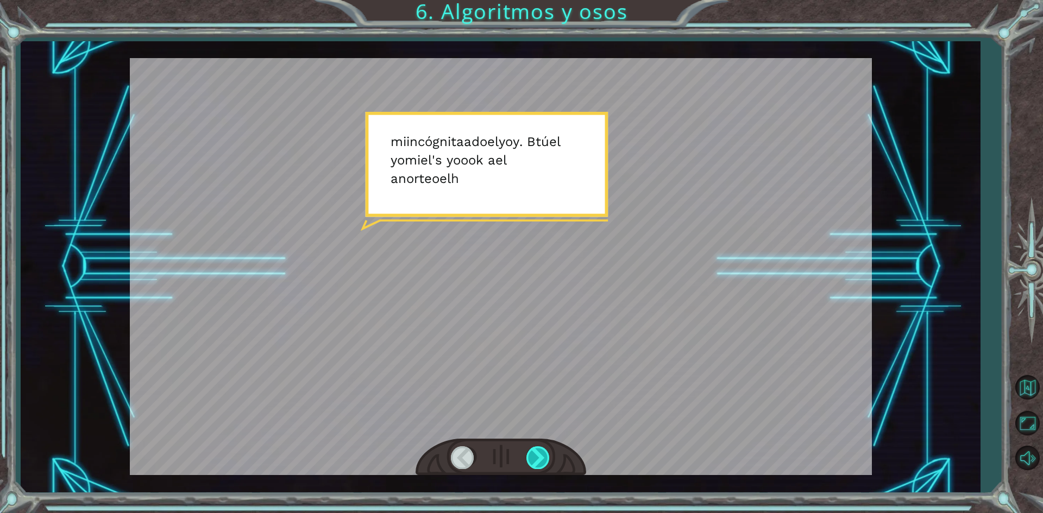
click at [538, 459] on div at bounding box center [538, 457] width 24 height 22
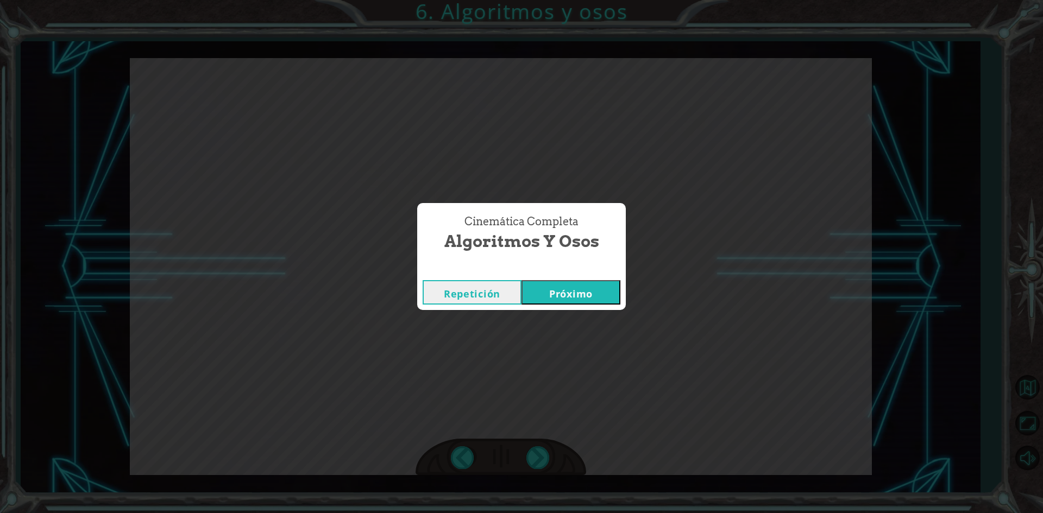
click at [596, 288] on button "Próximo" at bounding box center [570, 292] width 99 height 24
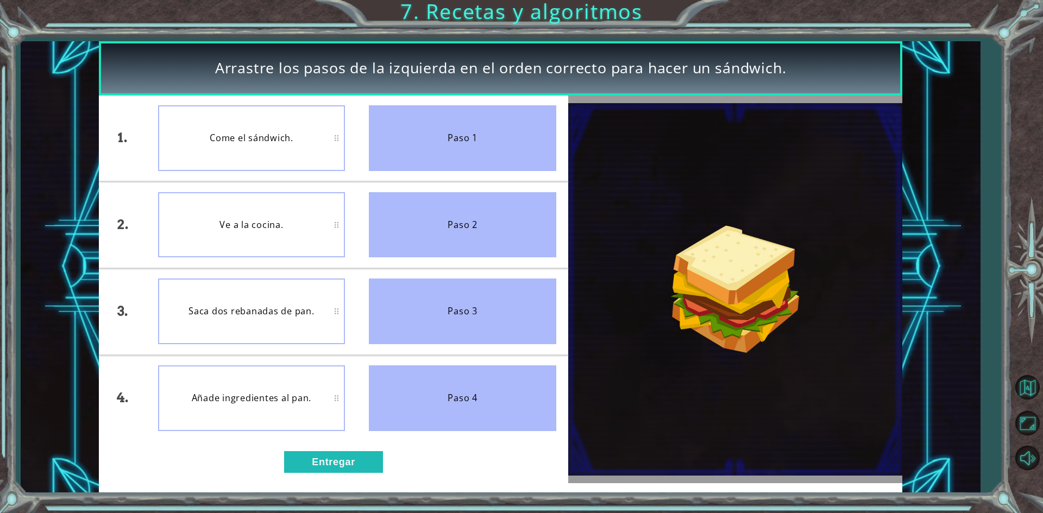
drag, startPoint x: 481, startPoint y: 145, endPoint x: 161, endPoint y: 324, distance: 366.4
click at [344, 255] on div "1. 2. 3. 4. Come el sándwich. Ve a la cocina. Saca dos rebanadas de pan. Añade …" at bounding box center [333, 269] width 469 height 346
click at [329, 463] on font "Entregar" at bounding box center [333, 462] width 43 height 11
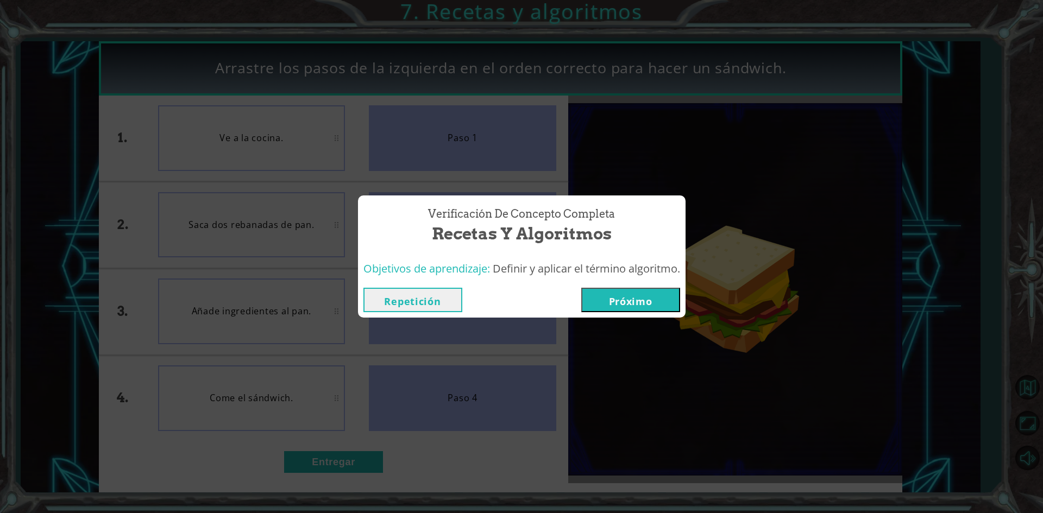
click at [626, 301] on font "Próximo" at bounding box center [630, 301] width 43 height 13
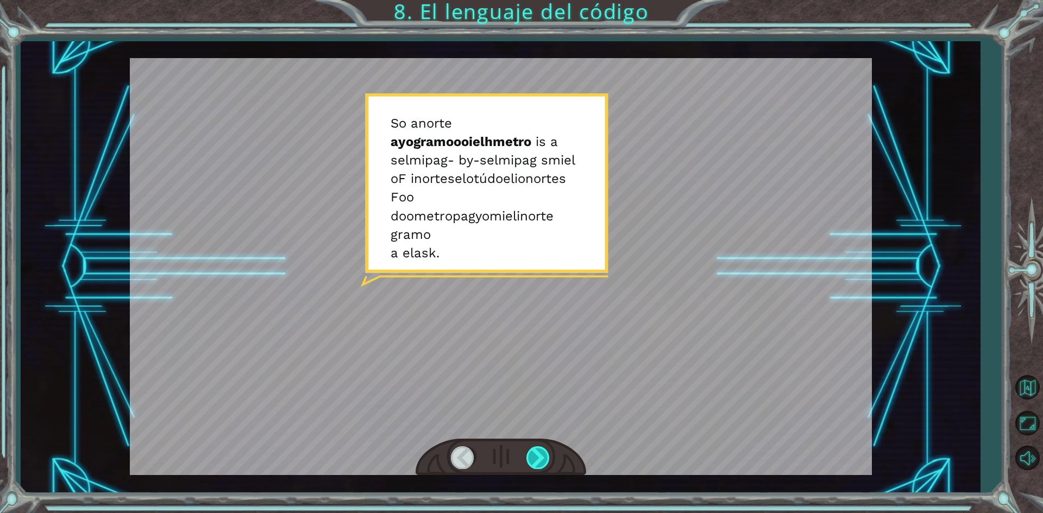
click at [542, 464] on div at bounding box center [538, 457] width 24 height 22
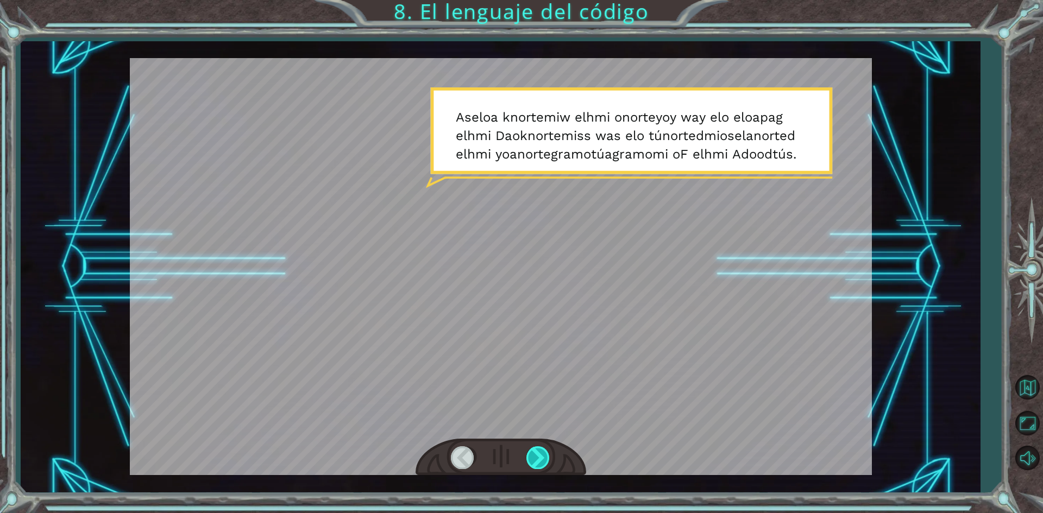
click at [537, 464] on div at bounding box center [538, 457] width 24 height 22
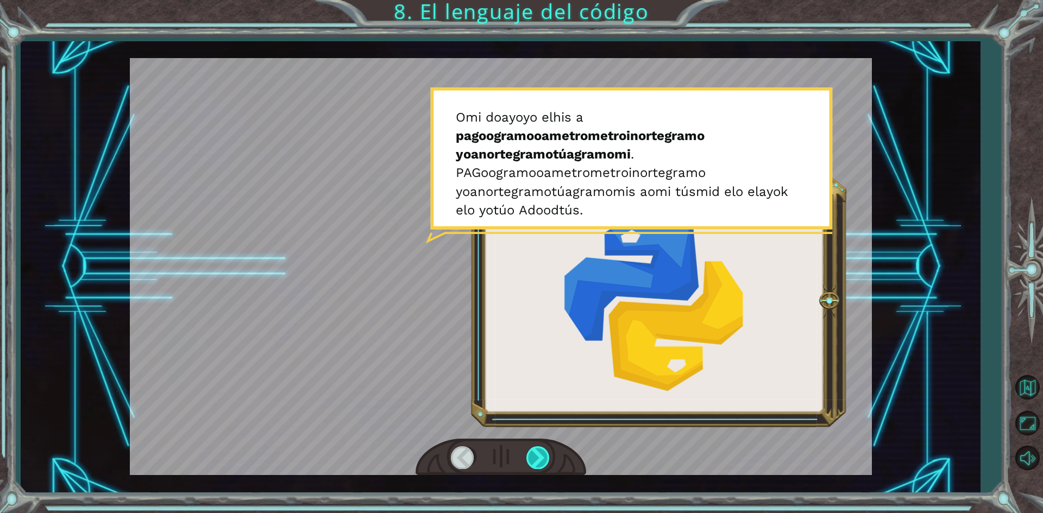
click at [540, 464] on div at bounding box center [538, 457] width 24 height 22
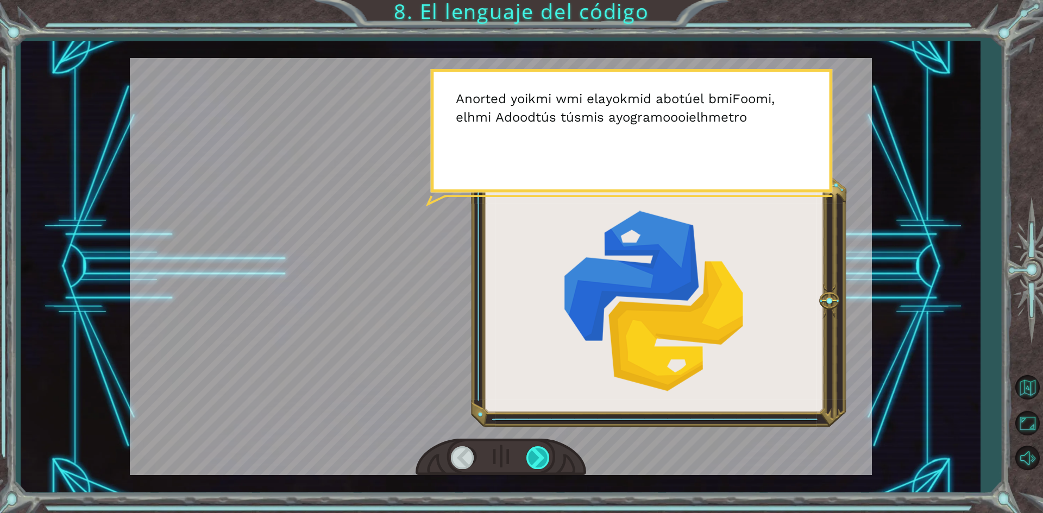
click at [540, 464] on div at bounding box center [538, 457] width 24 height 22
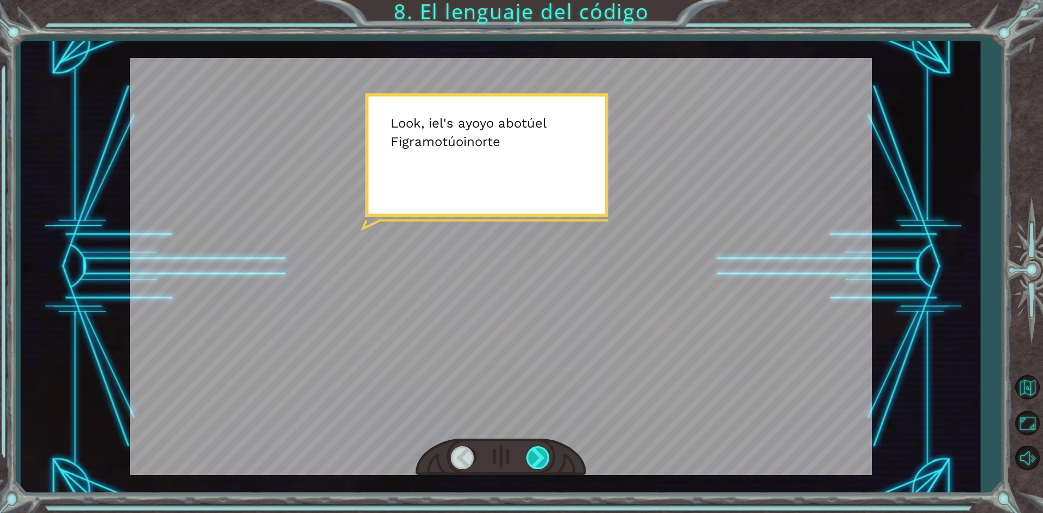
click at [540, 464] on div at bounding box center [538, 457] width 24 height 22
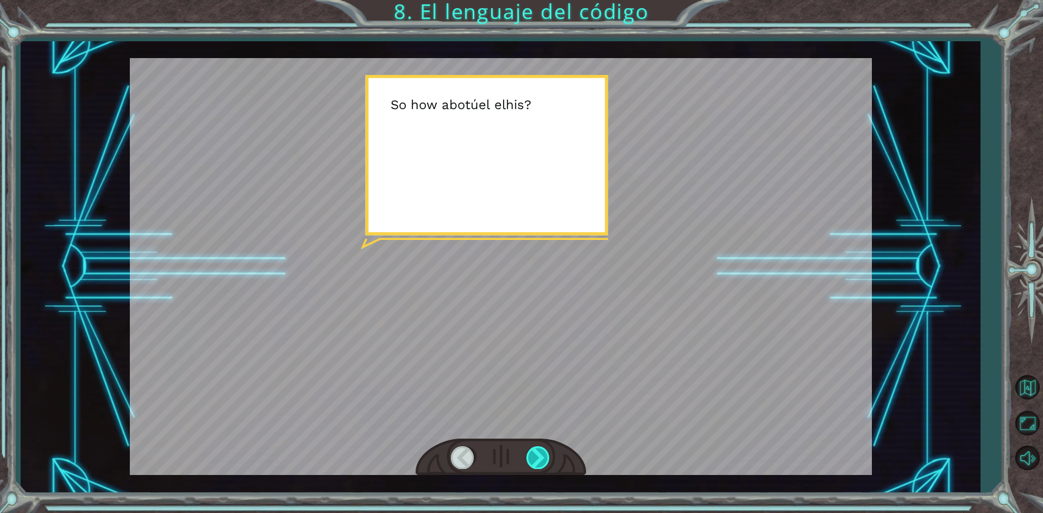
click at [540, 464] on div at bounding box center [538, 457] width 24 height 22
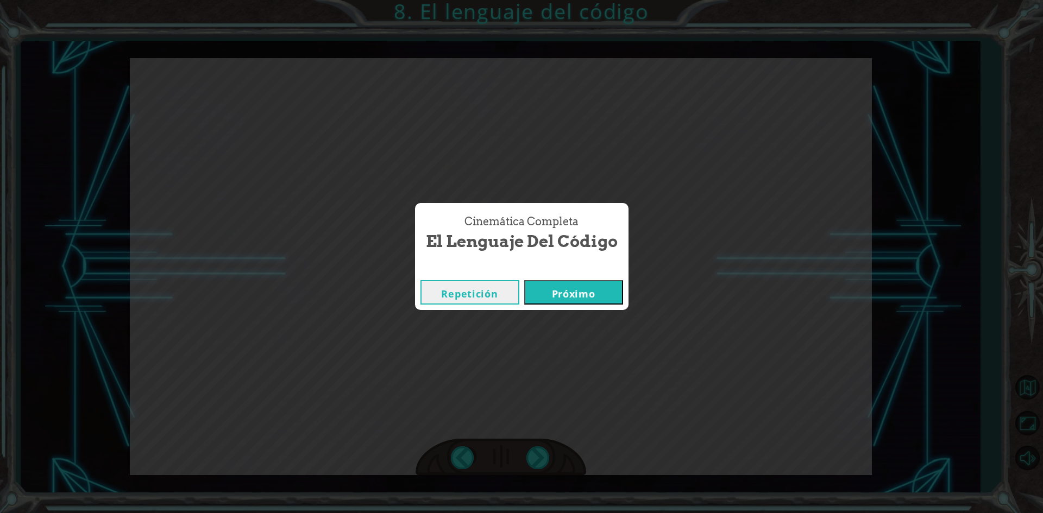
click at [605, 296] on button "Próximo" at bounding box center [573, 292] width 99 height 24
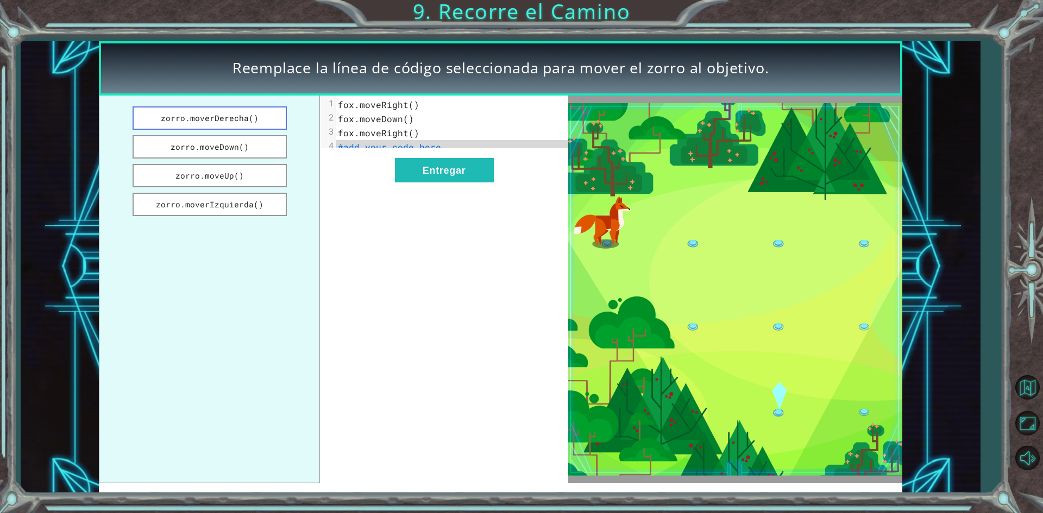
click at [259, 123] on button "zorro.moverDerecha()" at bounding box center [210, 117] width 154 height 23
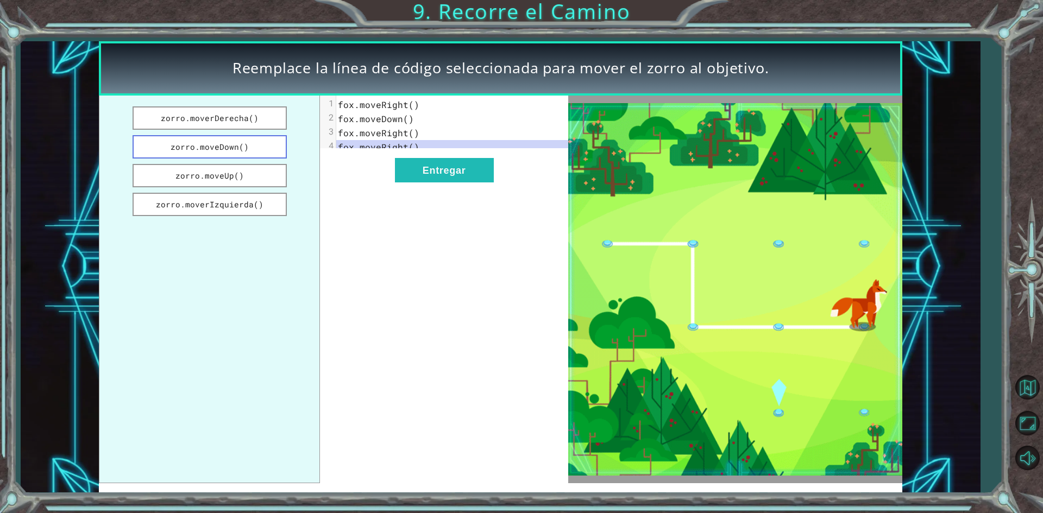
click at [239, 142] on font "zorro.moveDown()" at bounding box center [210, 147] width 78 height 10
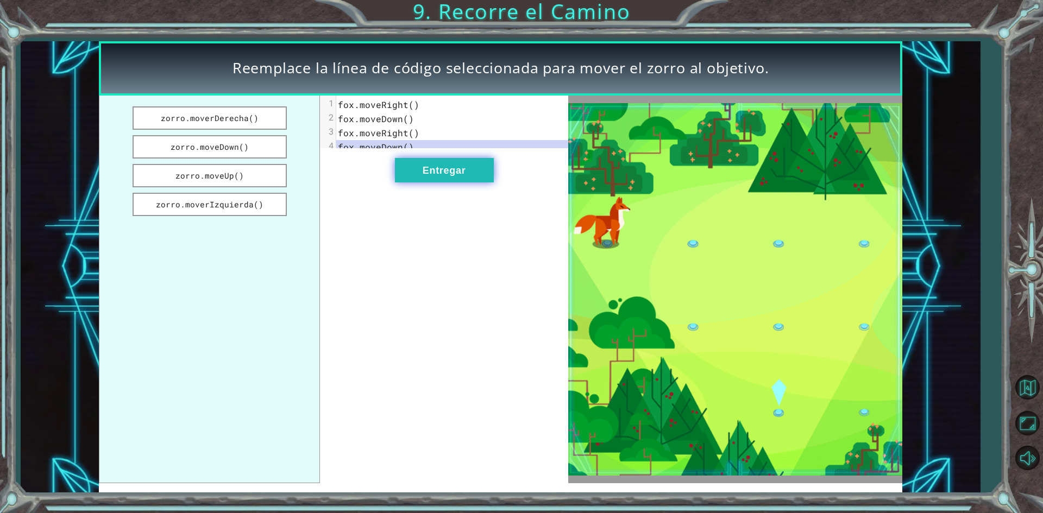
click at [463, 176] on font "Entregar" at bounding box center [444, 170] width 43 height 11
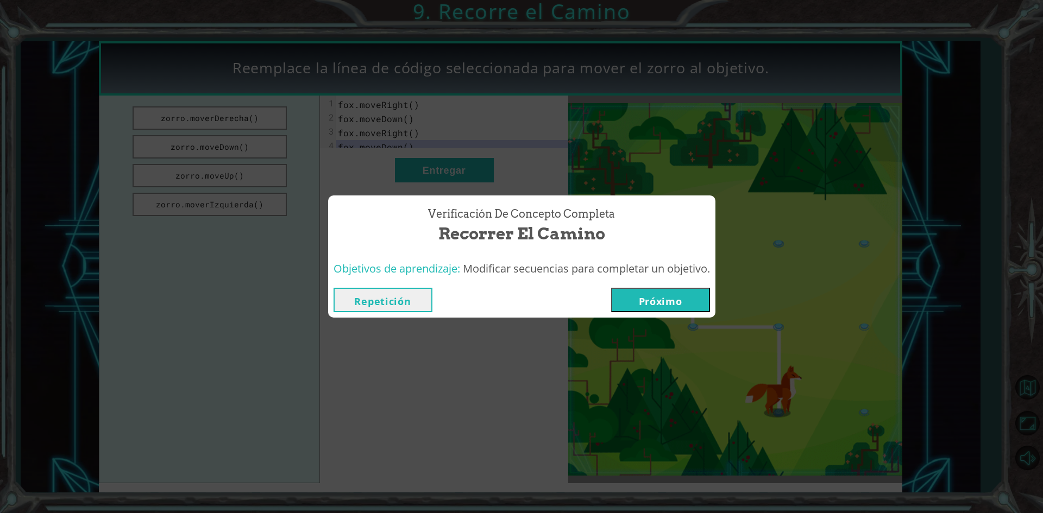
click at [641, 294] on button "Próximo" at bounding box center [660, 300] width 99 height 24
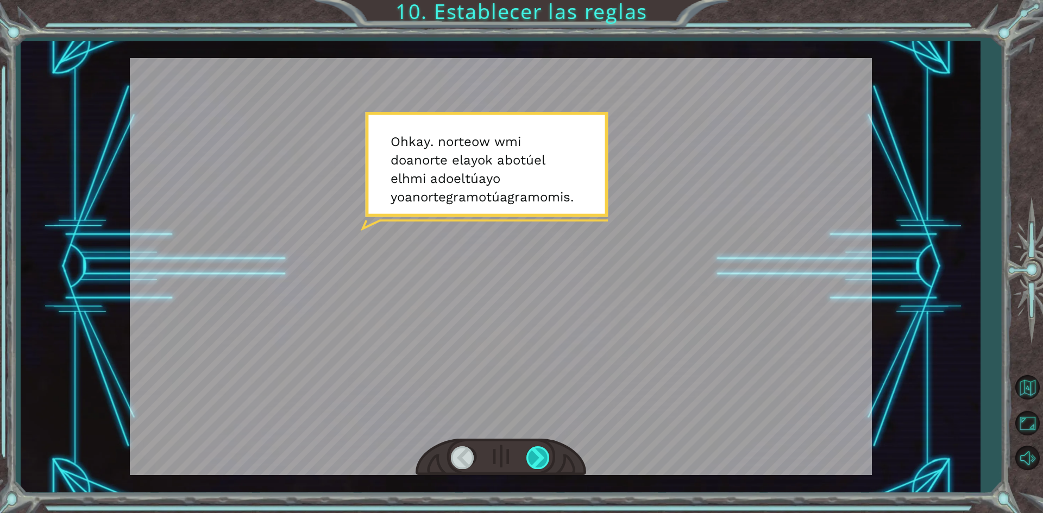
click at [533, 462] on div at bounding box center [538, 457] width 24 height 22
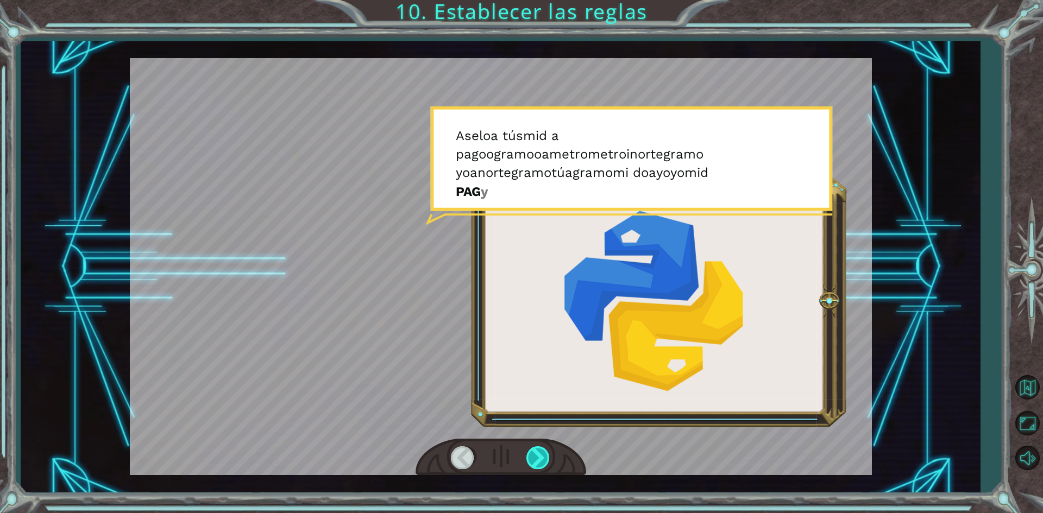
click at [537, 461] on div at bounding box center [538, 457] width 24 height 22
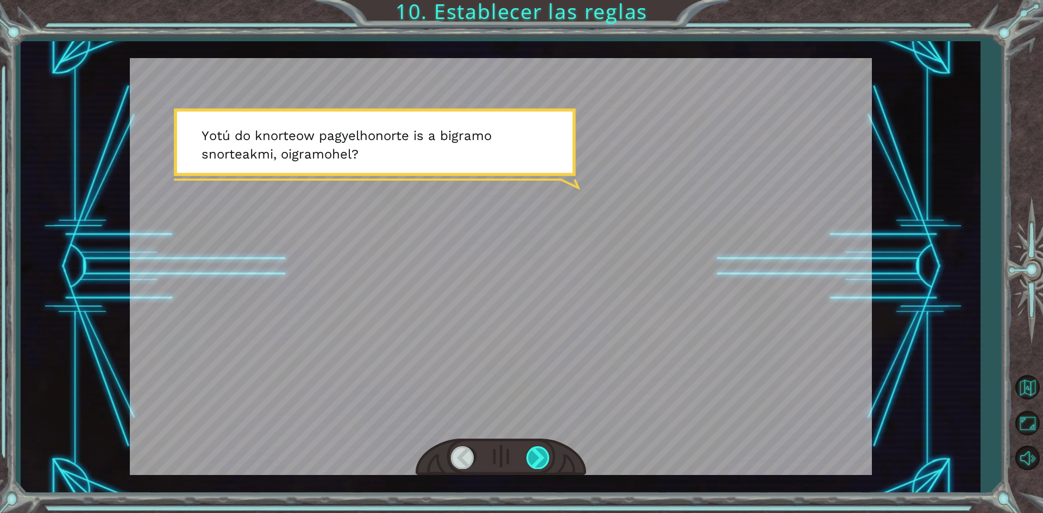
click at [537, 461] on div at bounding box center [538, 457] width 24 height 22
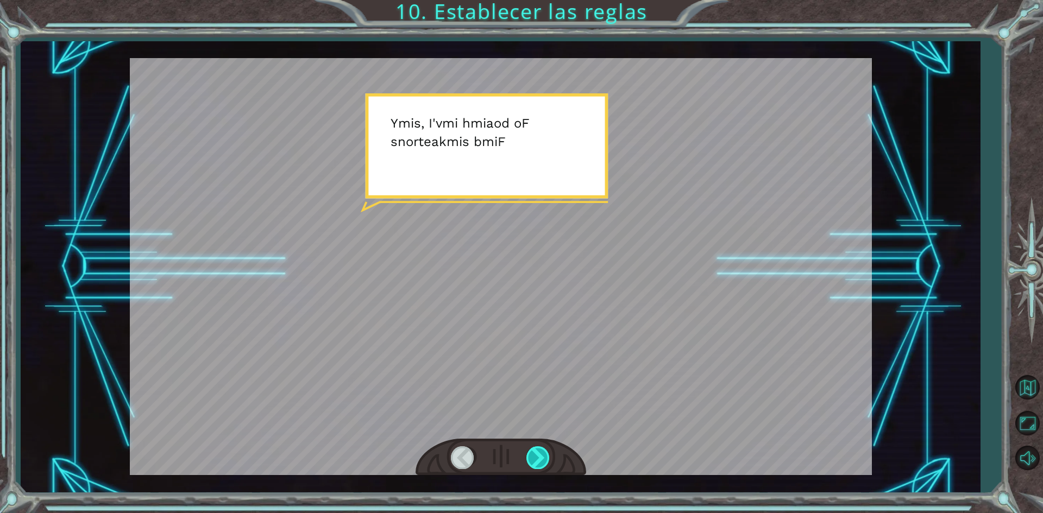
click at [537, 461] on div at bounding box center [538, 457] width 24 height 22
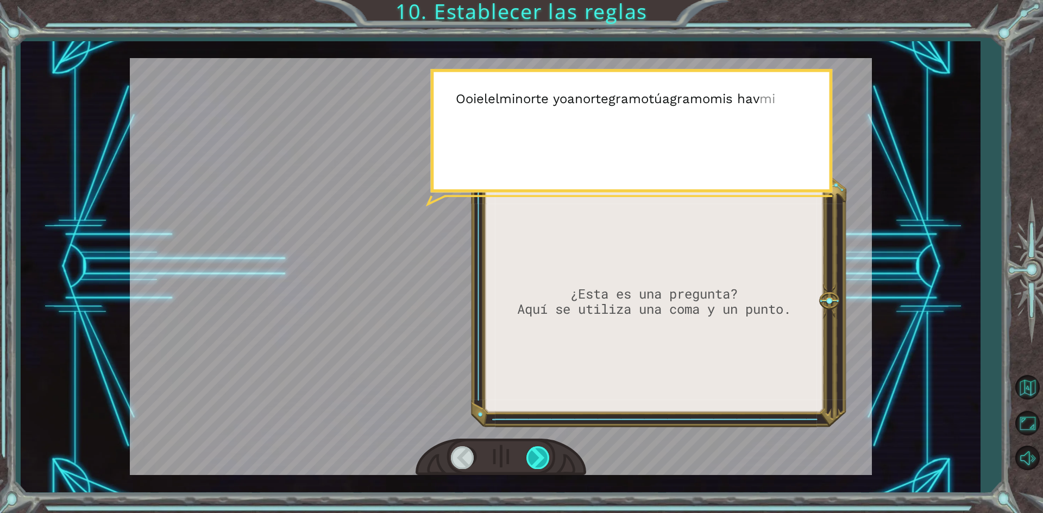
click at [537, 461] on div at bounding box center [538, 457] width 24 height 22
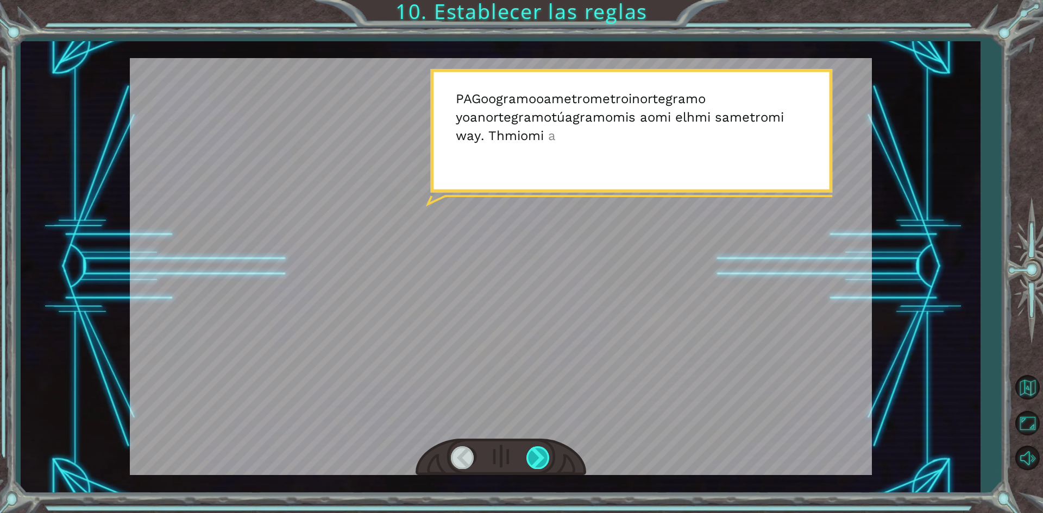
click at [537, 461] on div at bounding box center [538, 457] width 24 height 22
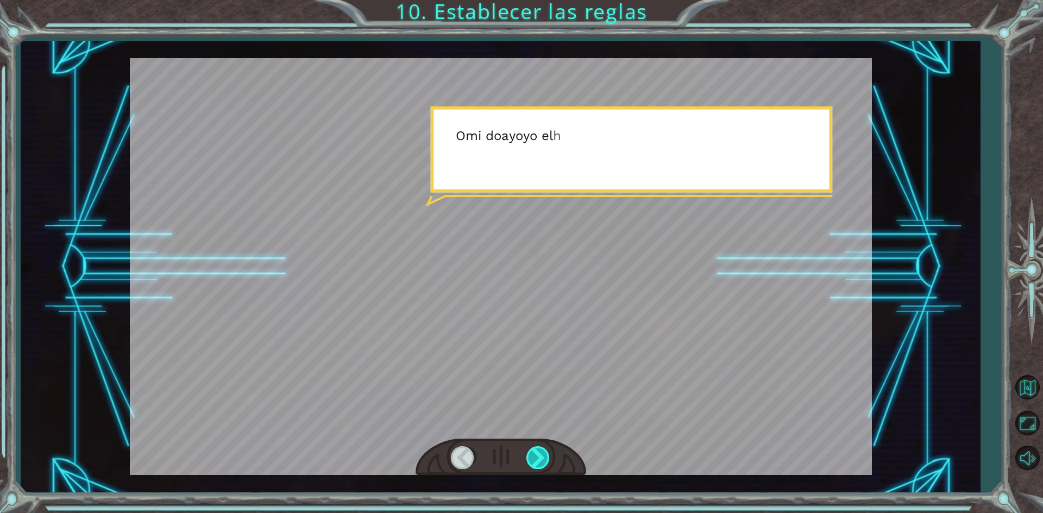
click at [537, 461] on div at bounding box center [538, 457] width 24 height 22
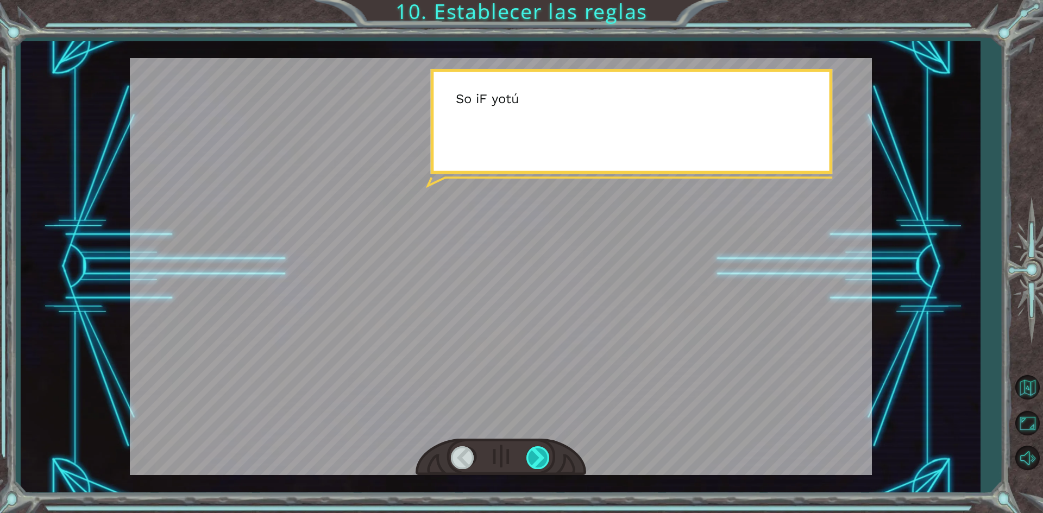
click at [537, 461] on div at bounding box center [538, 457] width 24 height 22
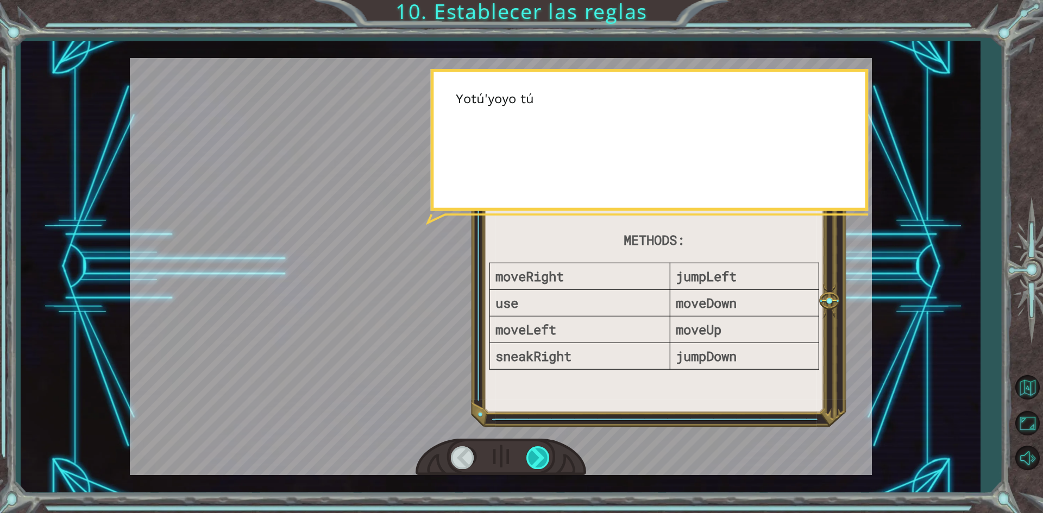
click at [537, 461] on div at bounding box center [538, 457] width 24 height 22
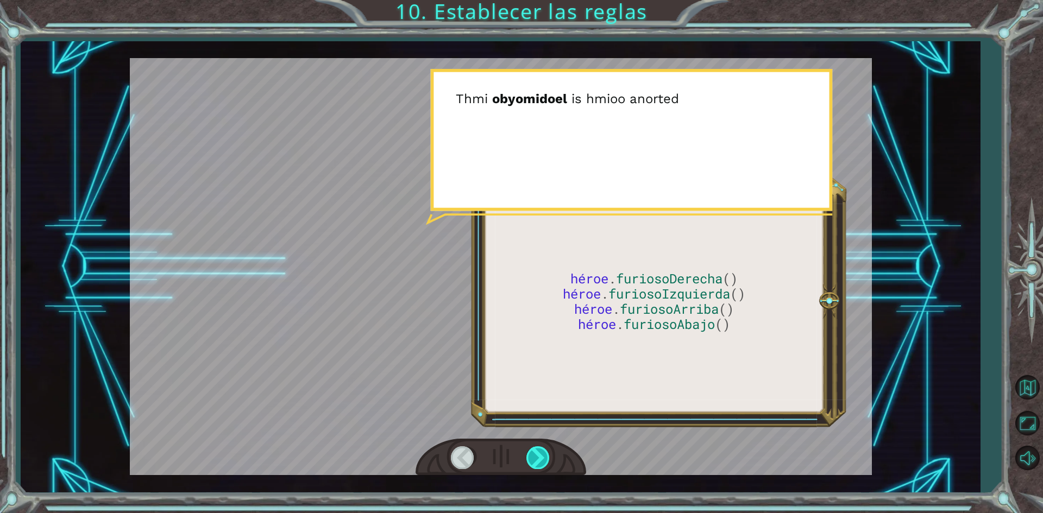
click at [537, 461] on div at bounding box center [538, 457] width 24 height 22
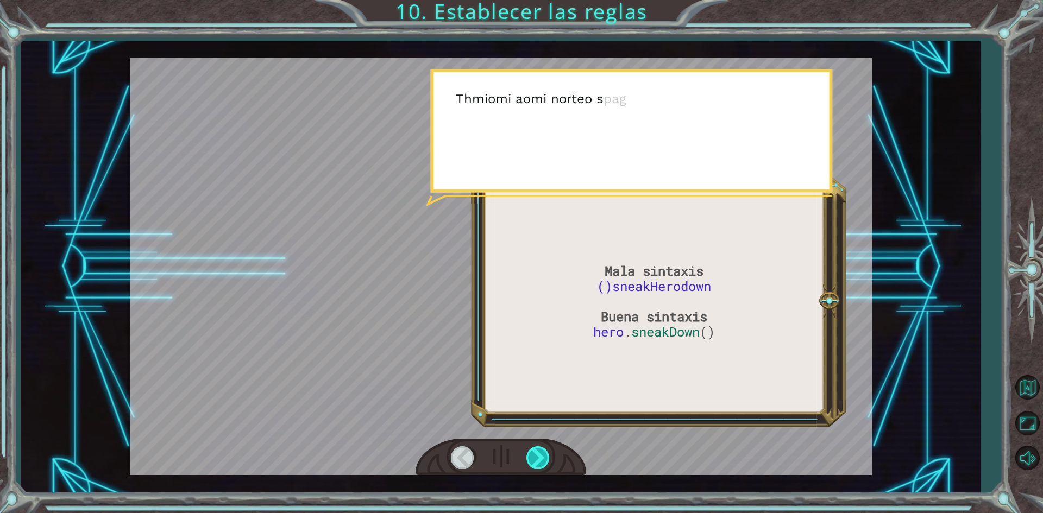
click at [537, 461] on div at bounding box center [538, 457] width 24 height 22
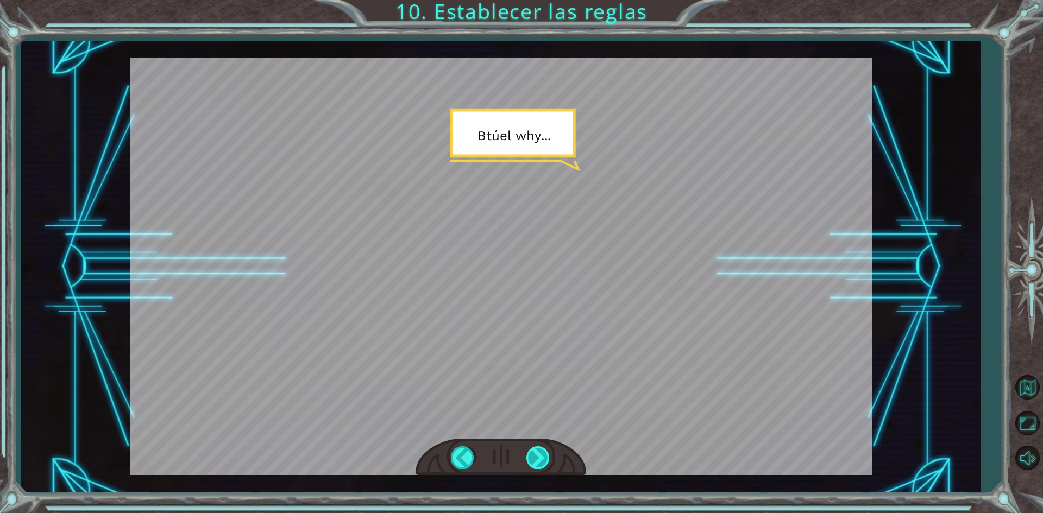
click at [537, 461] on div at bounding box center [538, 457] width 24 height 22
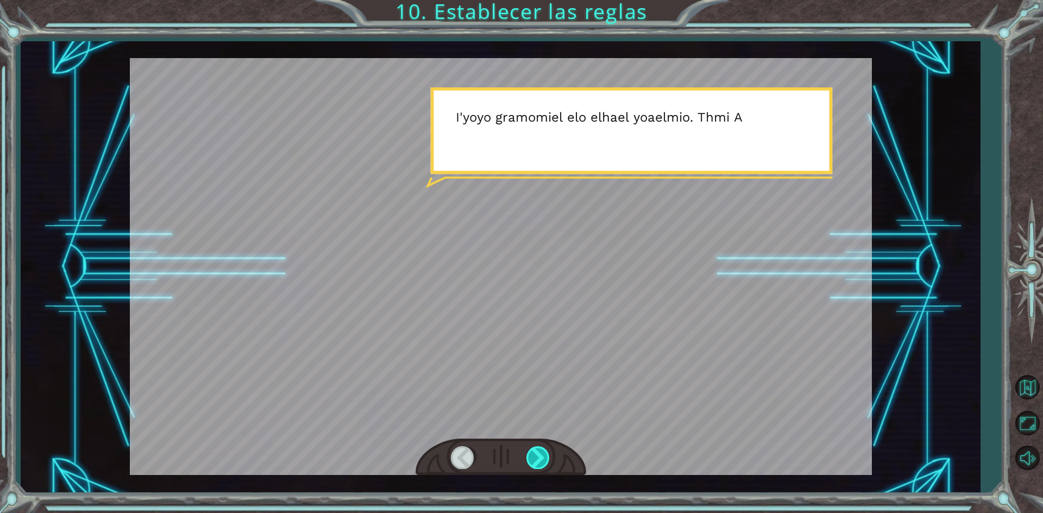
click at [537, 461] on div at bounding box center [538, 457] width 24 height 22
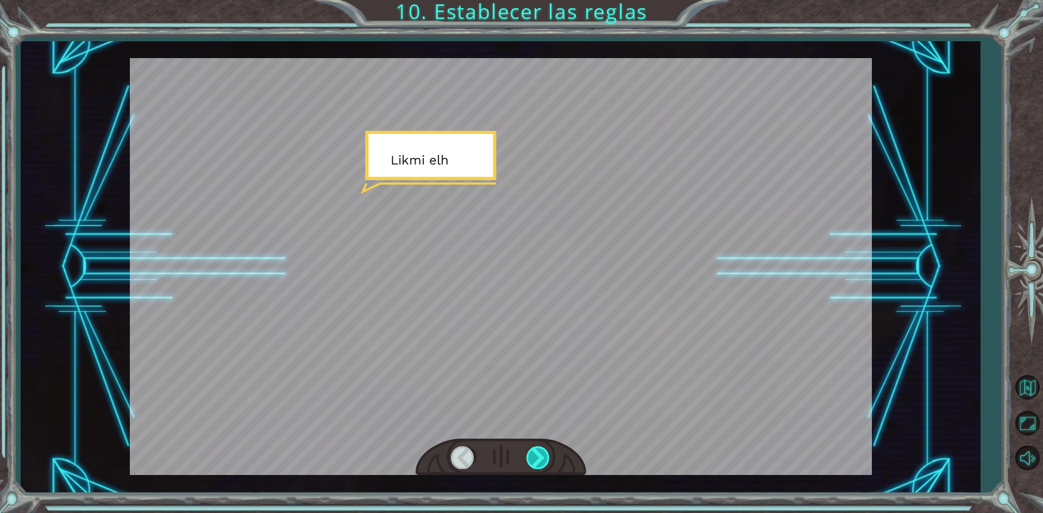
click at [537, 461] on div at bounding box center [538, 457] width 24 height 22
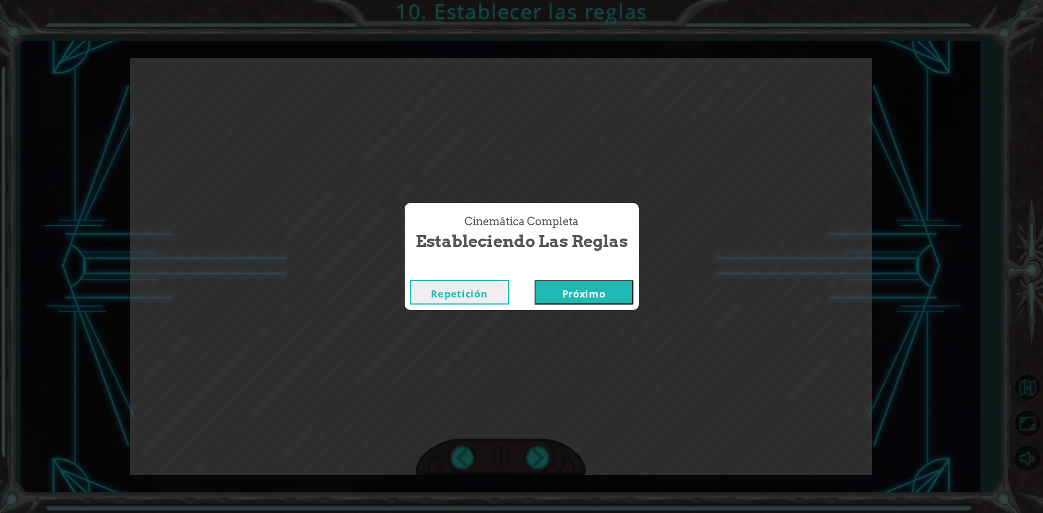
click at [579, 283] on button "Próximo" at bounding box center [583, 292] width 99 height 24
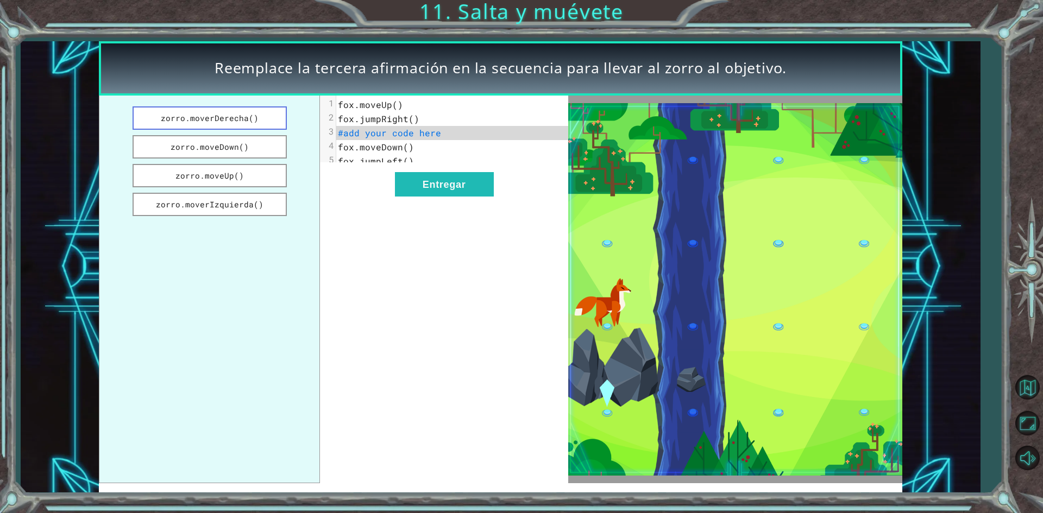
click at [224, 118] on font "zorro.moverDerecha()" at bounding box center [210, 118] width 98 height 10
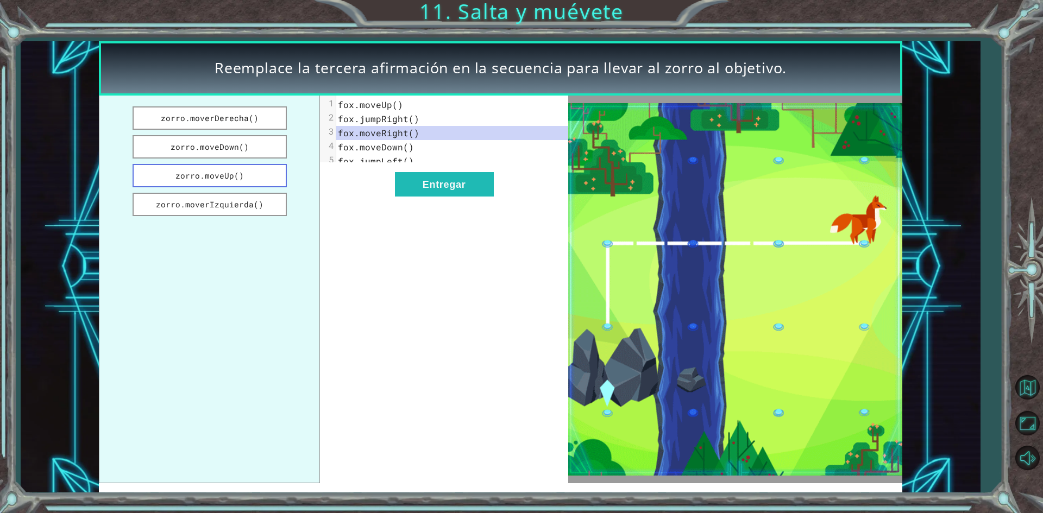
click at [212, 168] on button "zorro.moveUp()" at bounding box center [210, 175] width 154 height 23
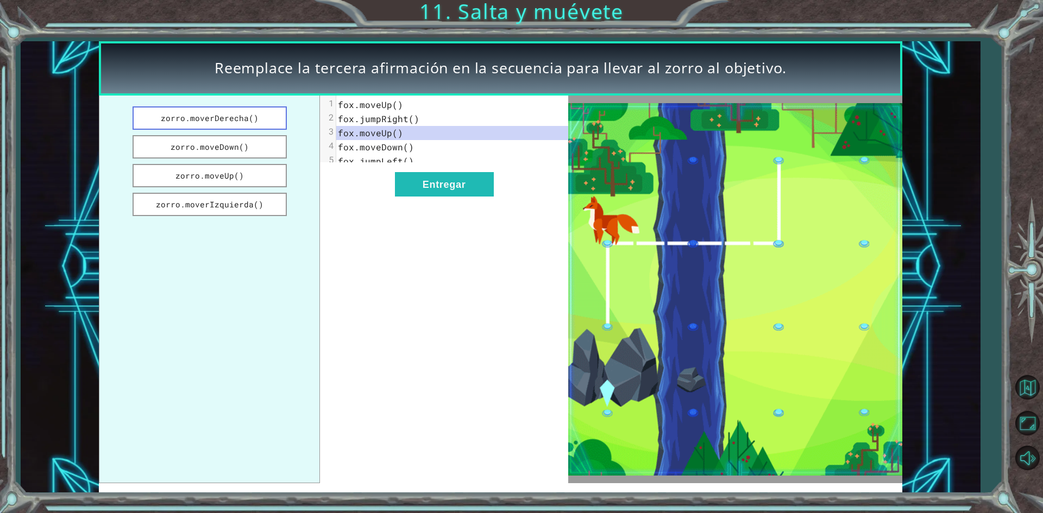
click at [242, 111] on button "zorro.moverDerecha()" at bounding box center [210, 117] width 154 height 23
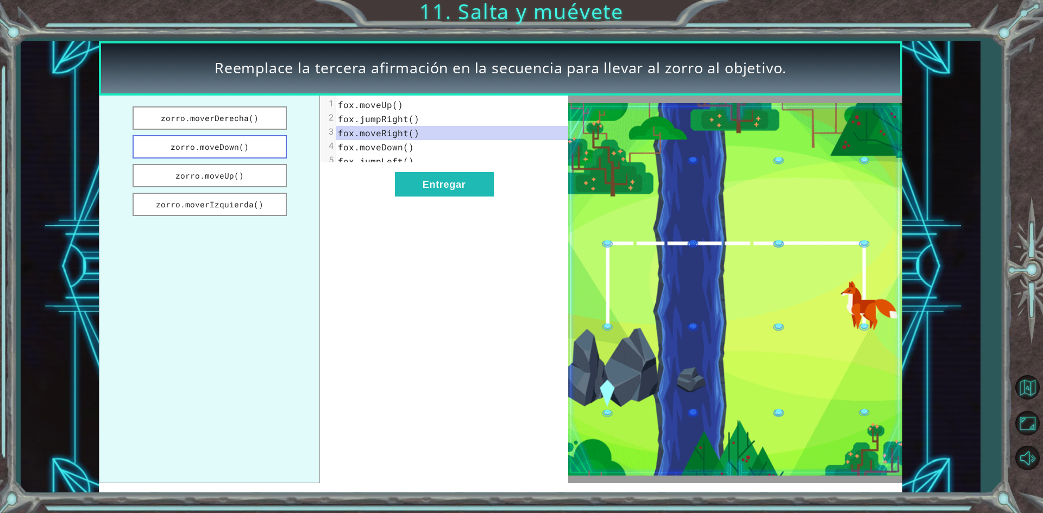
click at [224, 142] on font "zorro.moveDown()" at bounding box center [210, 147] width 78 height 10
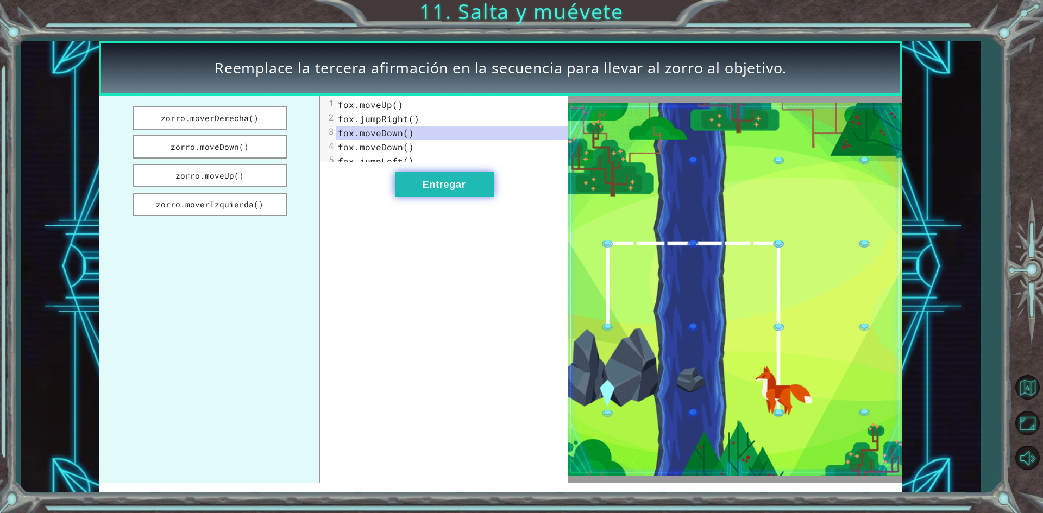
click at [409, 185] on button "Entregar" at bounding box center [444, 184] width 99 height 24
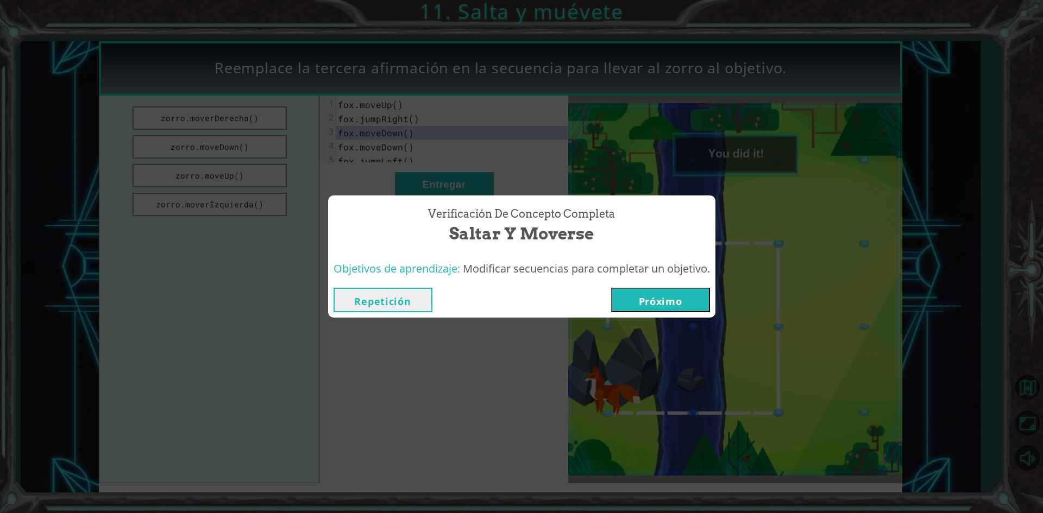
click at [661, 297] on font "Próximo" at bounding box center [660, 301] width 43 height 13
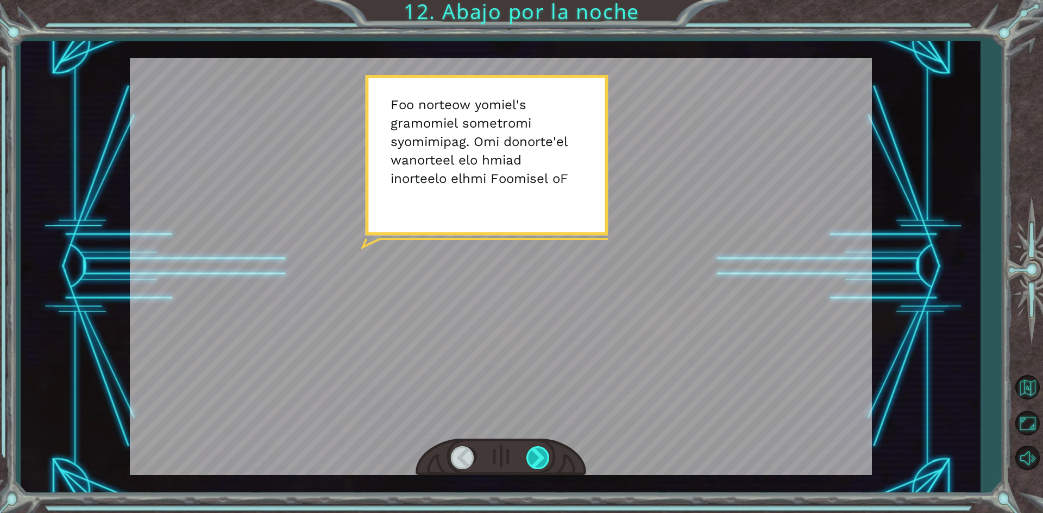
click at [531, 447] on div at bounding box center [538, 457] width 24 height 22
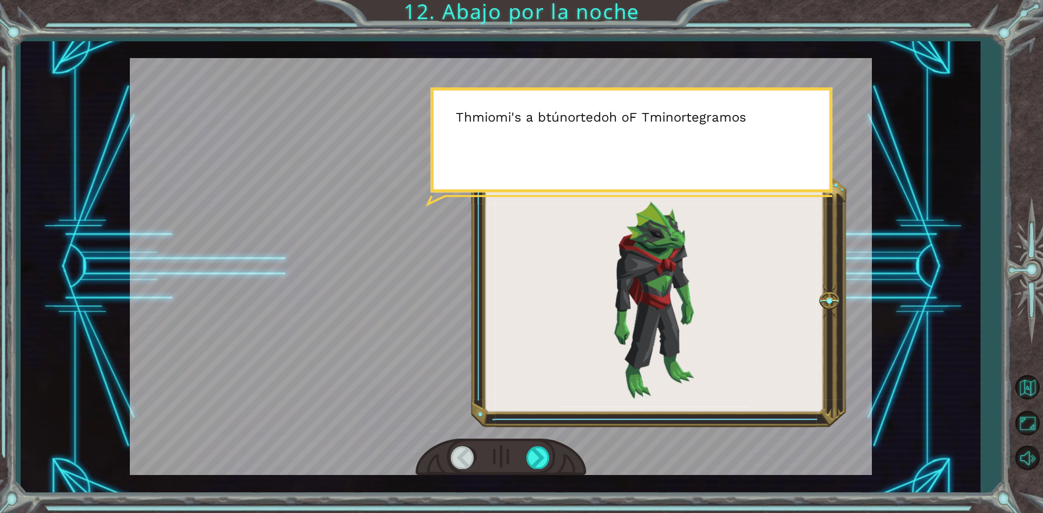
click at [531, 445] on div at bounding box center [500, 457] width 171 height 37
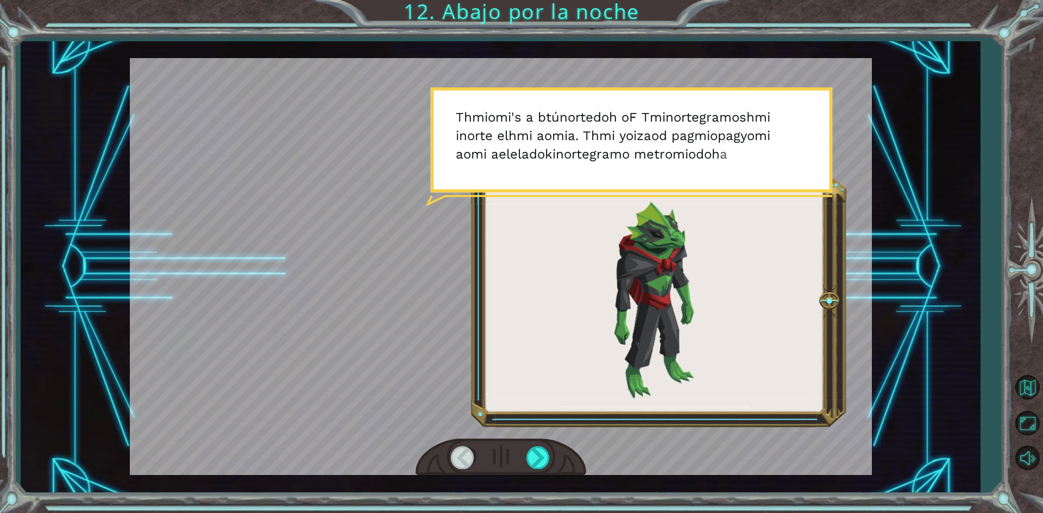
click at [531, 445] on div at bounding box center [500, 457] width 171 height 37
click at [537, 451] on div at bounding box center [538, 457] width 24 height 22
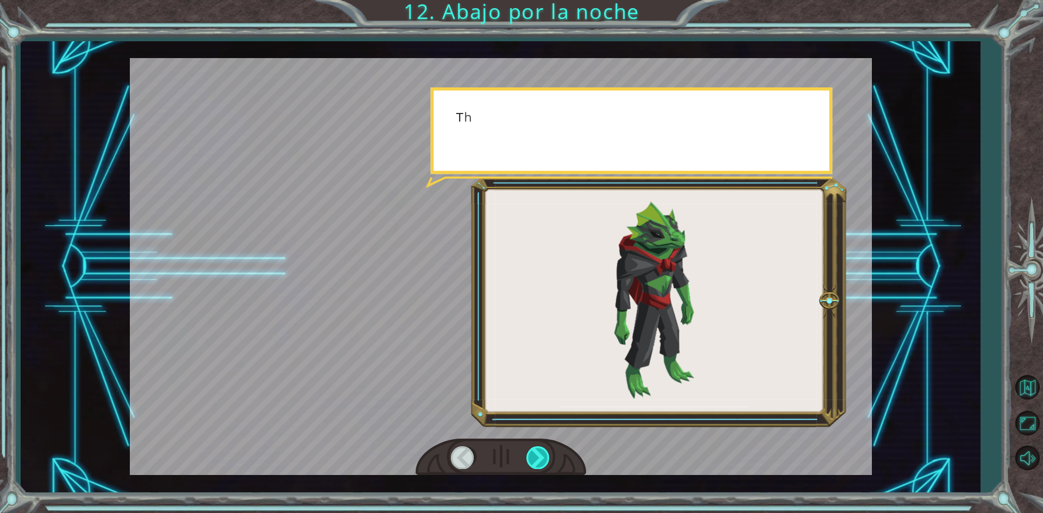
click at [537, 451] on div at bounding box center [538, 457] width 24 height 22
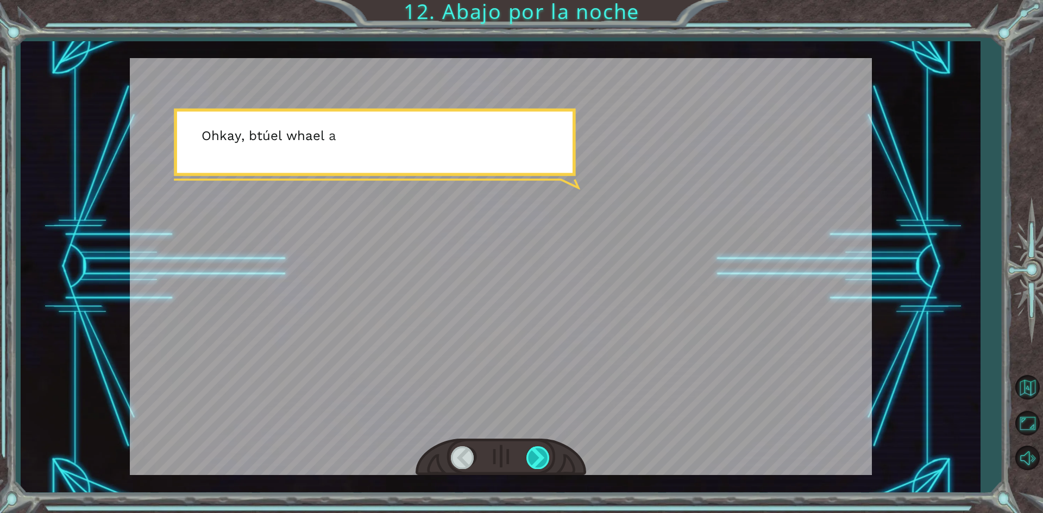
click at [537, 451] on div at bounding box center [538, 457] width 24 height 22
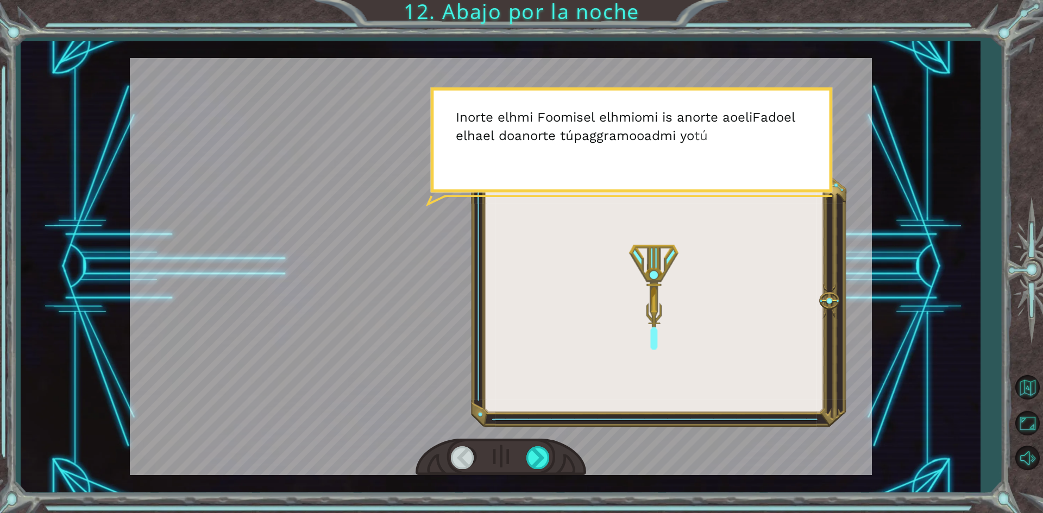
click at [530, 438] on div at bounding box center [501, 266] width 742 height 417
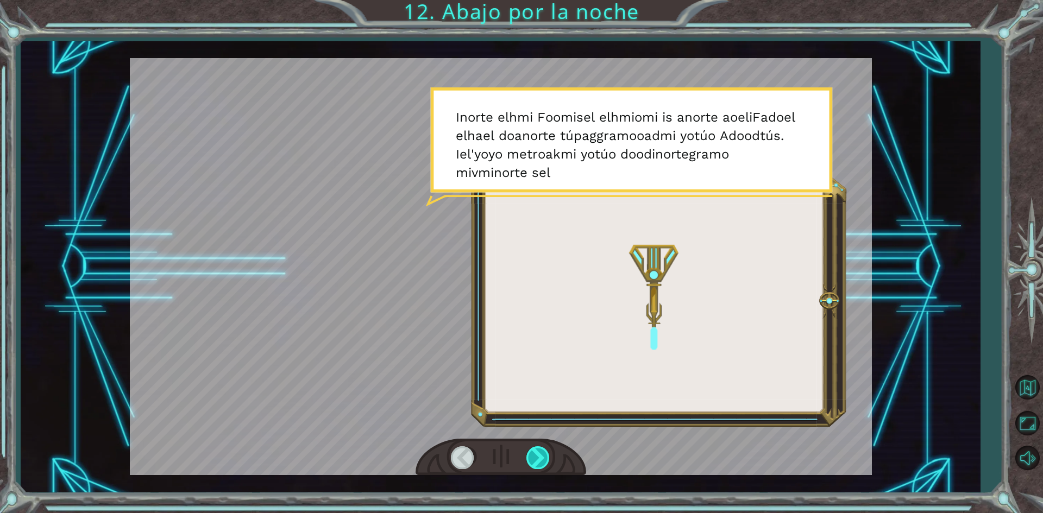
click at [534, 456] on div at bounding box center [538, 457] width 24 height 22
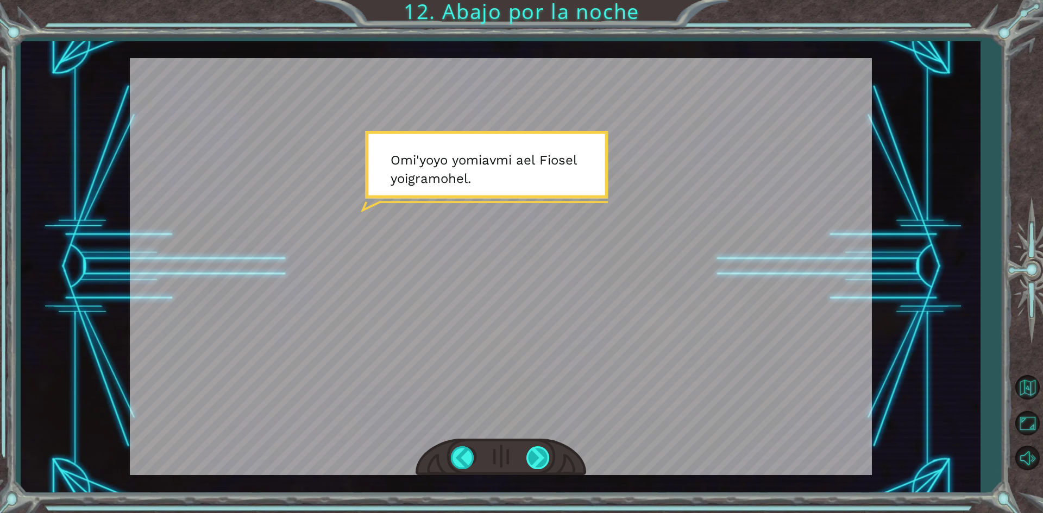
click at [544, 453] on div at bounding box center [538, 457] width 24 height 22
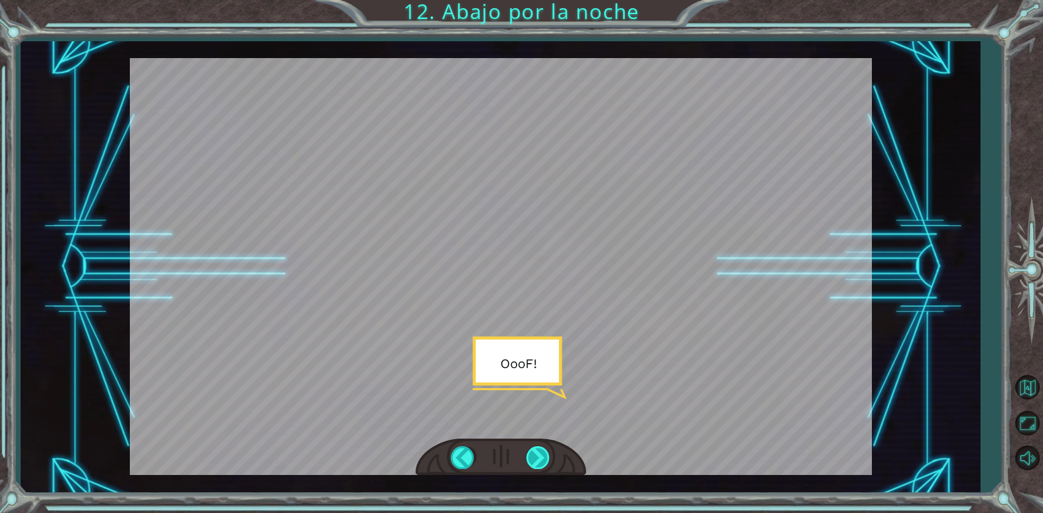
click at [544, 453] on div at bounding box center [538, 457] width 24 height 22
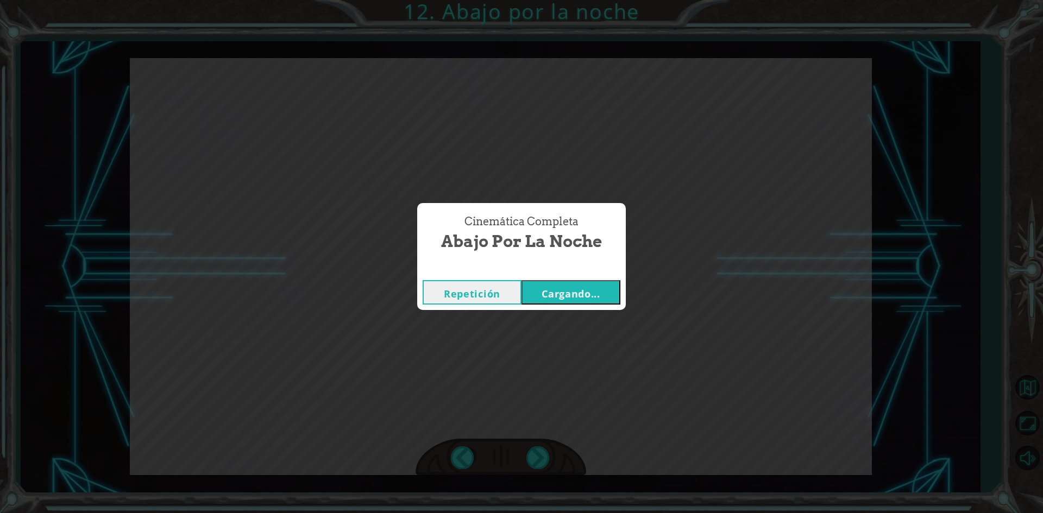
click at [608, 291] on button "Cargando..." at bounding box center [570, 292] width 99 height 24
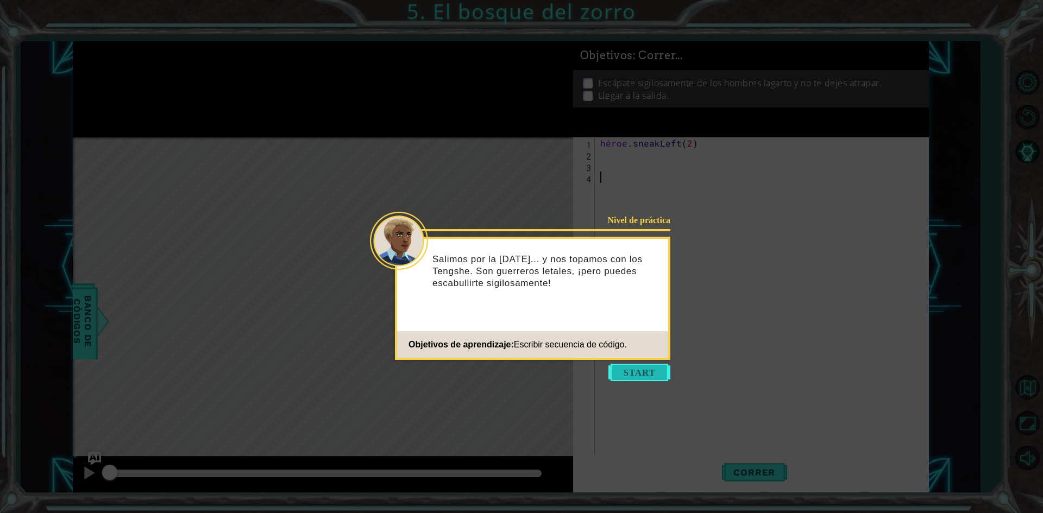
click at [634, 371] on button "Comenzar" at bounding box center [639, 372] width 62 height 17
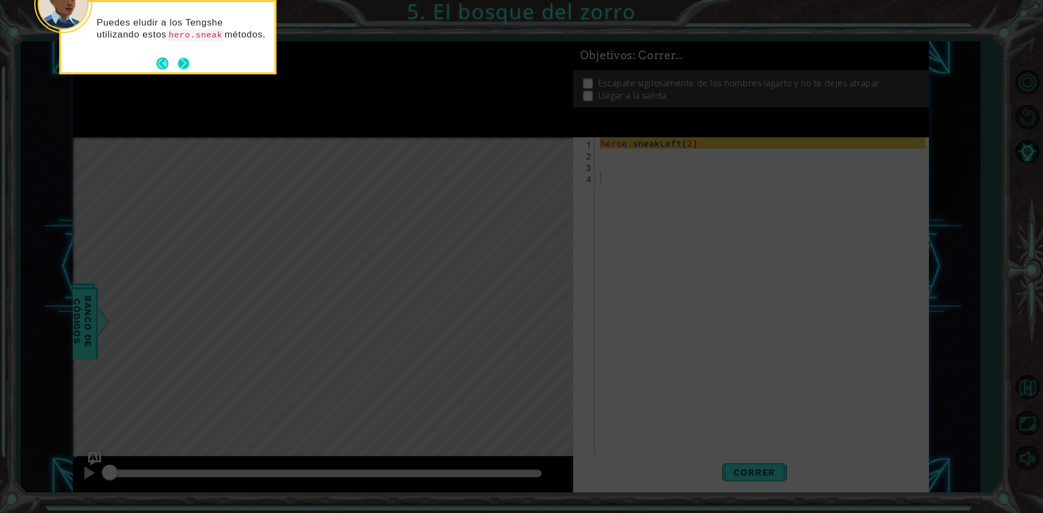
click at [188, 65] on button "Próximo" at bounding box center [184, 63] width 20 height 20
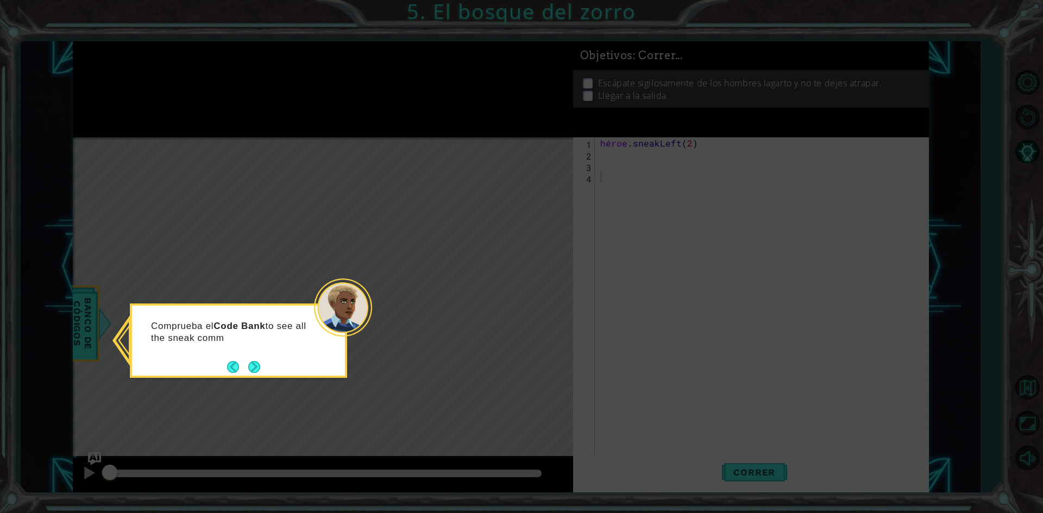
click at [249, 377] on div "Comprueba el Code Bank to see all the sneak comm" at bounding box center [238, 341] width 217 height 74
click at [253, 369] on button "Próximo" at bounding box center [254, 367] width 13 height 13
